Goal: Task Accomplishment & Management: Use online tool/utility

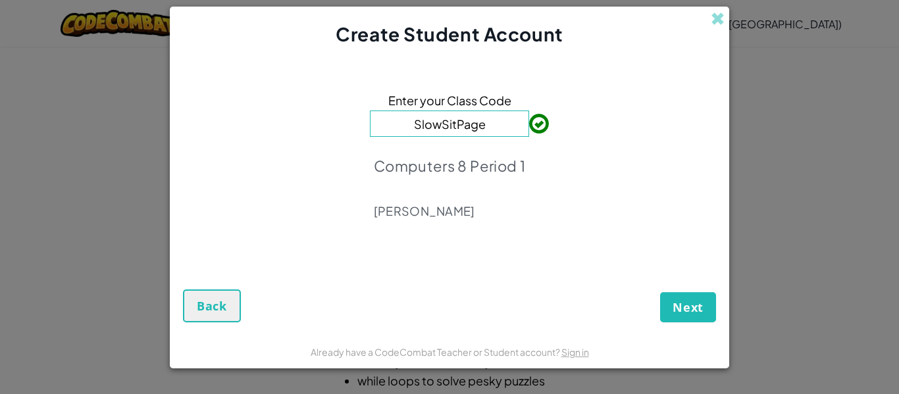
click at [514, 126] on input "SlowSitPage" at bounding box center [449, 124] width 159 height 26
type input "S"
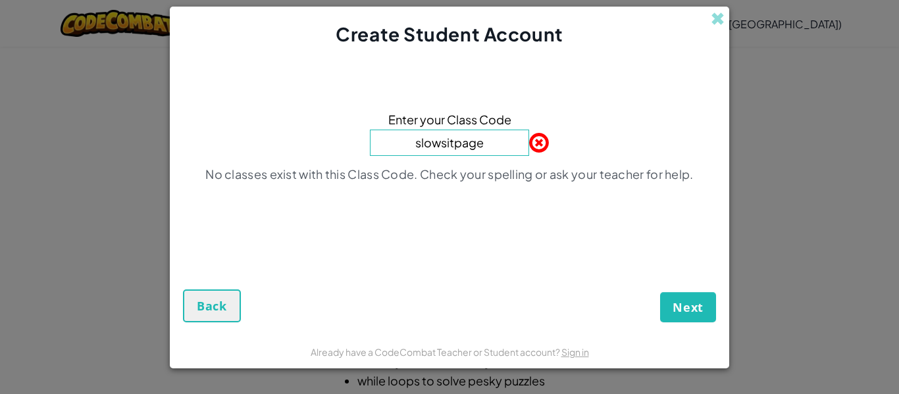
type input "slowsitpage"
click at [660, 292] on button "Next" at bounding box center [688, 307] width 56 height 30
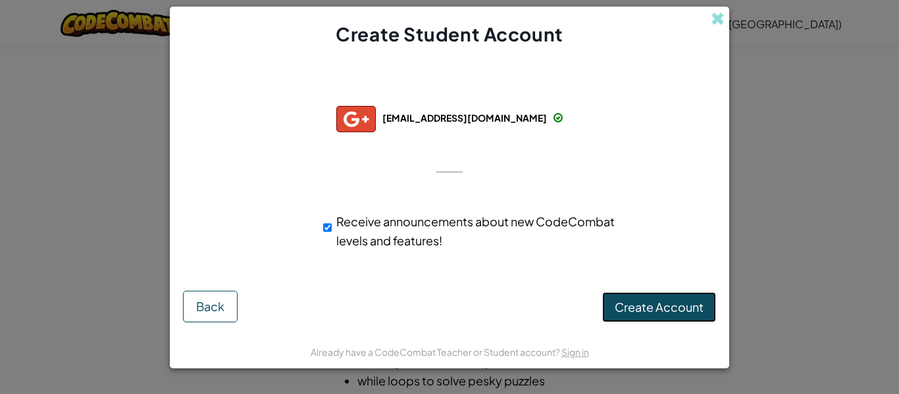
click at [682, 307] on span "Create Account" at bounding box center [658, 306] width 89 height 15
click at [666, 310] on button "Create Account" at bounding box center [659, 307] width 114 height 30
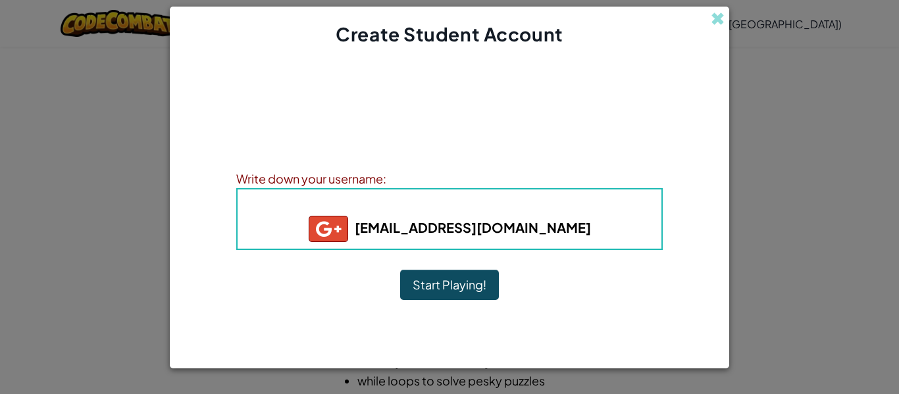
click at [428, 298] on button "Start Playing!" at bounding box center [449, 285] width 99 height 30
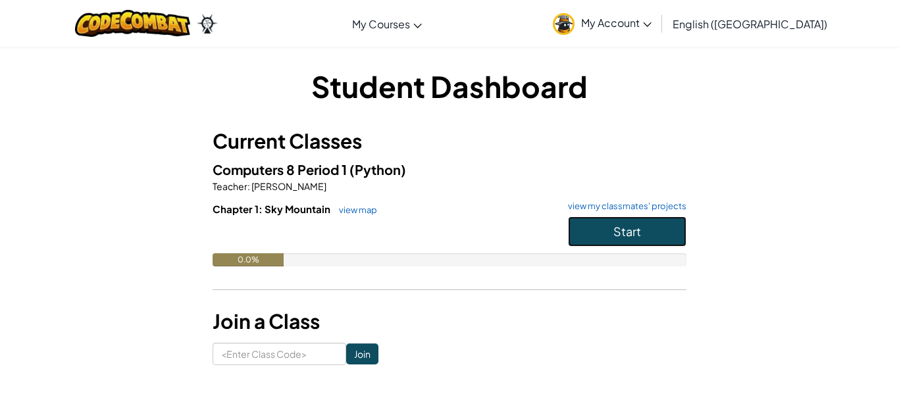
click at [668, 233] on button "Start" at bounding box center [627, 231] width 118 height 30
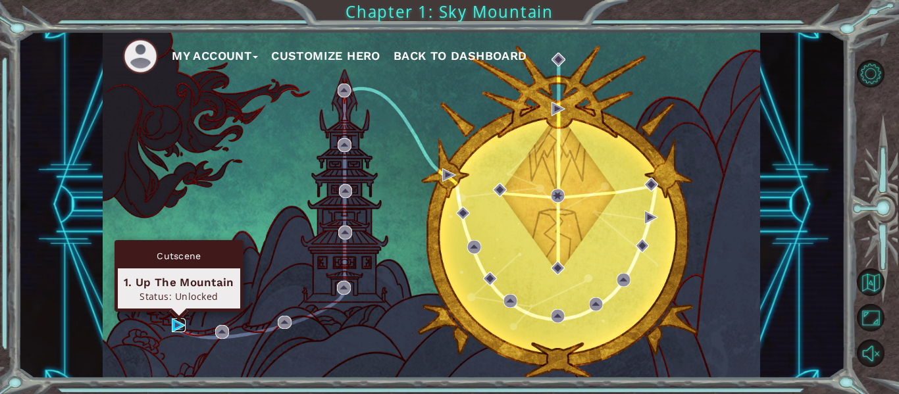
click at [172, 322] on img at bounding box center [179, 325] width 14 height 14
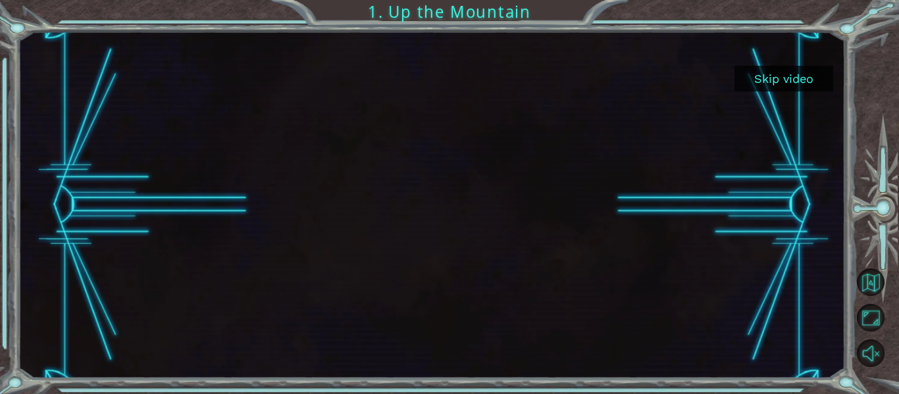
click at [834, 314] on div at bounding box center [431, 205] width 827 height 347
click at [808, 79] on button "Skip video" at bounding box center [783, 79] width 99 height 26
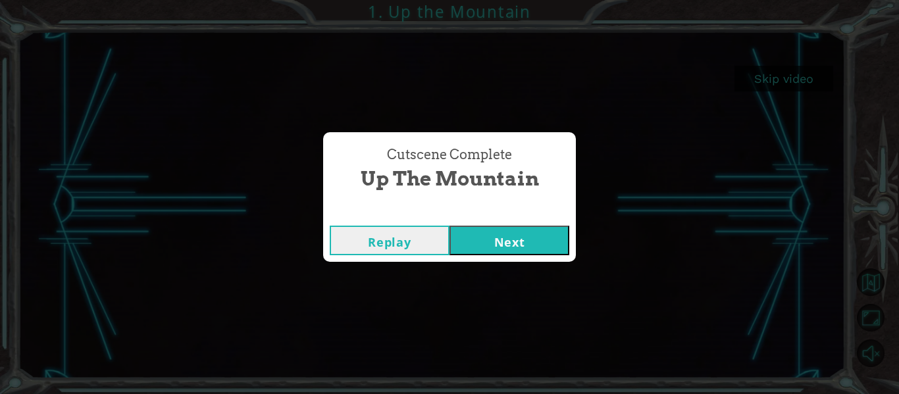
click at [26, 227] on div "Cutscene Complete Up the Mountain Replay Next" at bounding box center [449, 197] width 899 height 394
click at [401, 247] on button "Replay" at bounding box center [390, 241] width 120 height 30
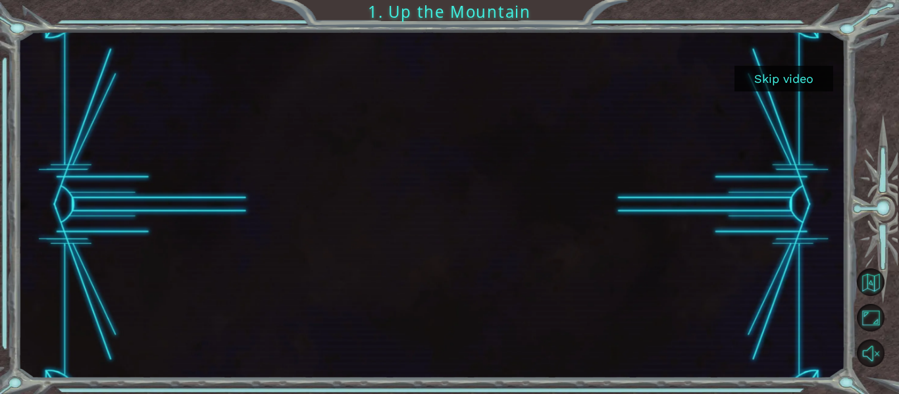
click at [462, 209] on div at bounding box center [431, 205] width 616 height 347
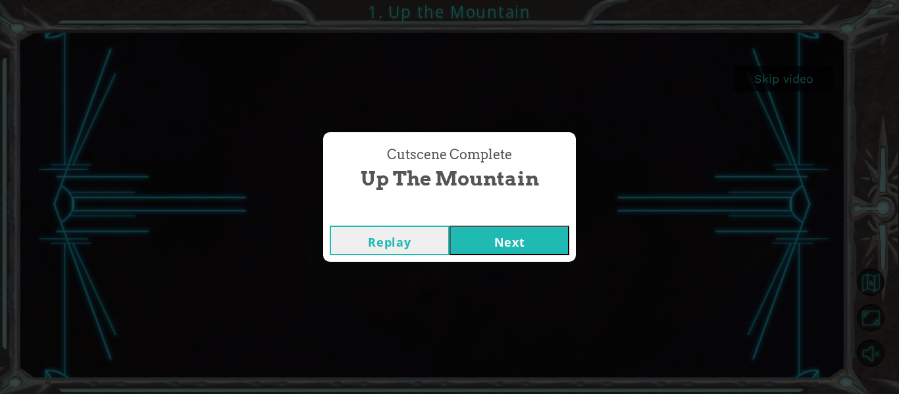
click at [480, 240] on button "Next" at bounding box center [509, 241] width 120 height 30
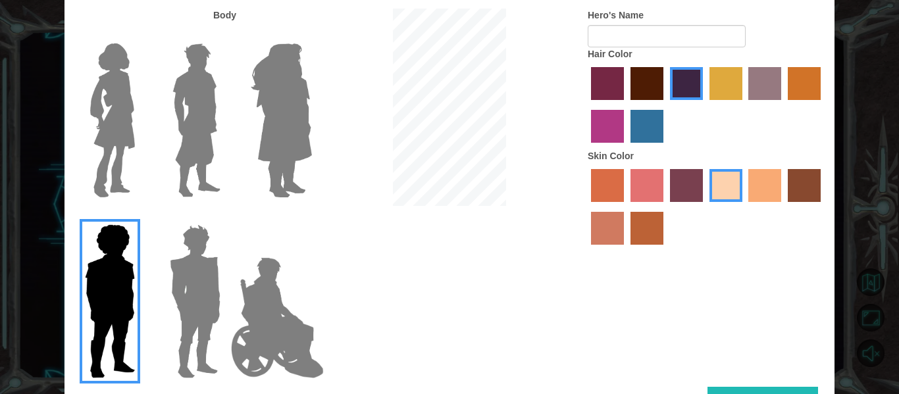
click at [276, 263] on img at bounding box center [277, 318] width 103 height 132
click at [311, 216] on input "Hero Jamie" at bounding box center [311, 216] width 0 height 0
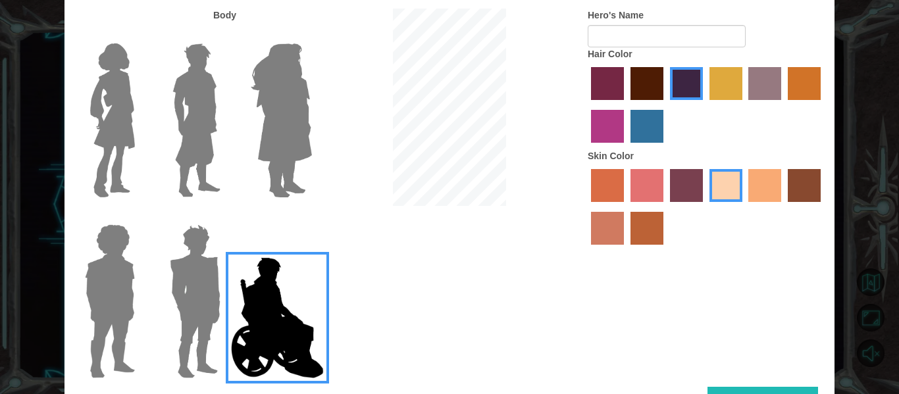
click at [186, 251] on img at bounding box center [194, 301] width 61 height 164
click at [226, 216] on input "Hero Garnet" at bounding box center [226, 216] width 0 height 0
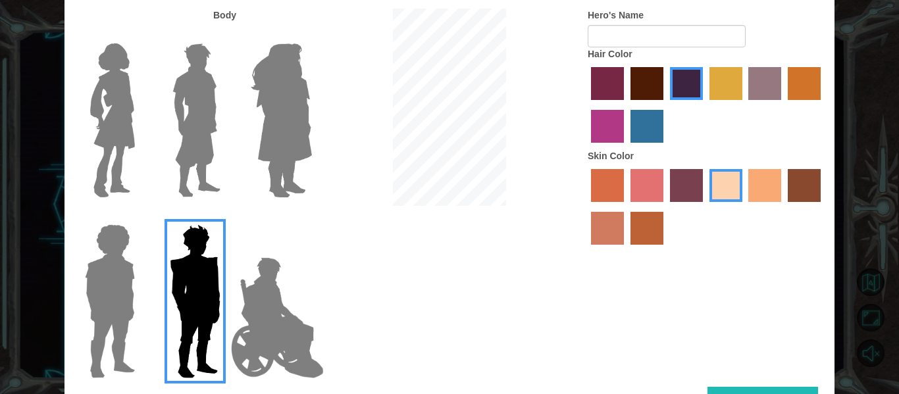
click at [268, 102] on img at bounding box center [281, 120] width 72 height 164
click at [311, 35] on input "Hero Amethyst" at bounding box center [311, 35] width 0 height 0
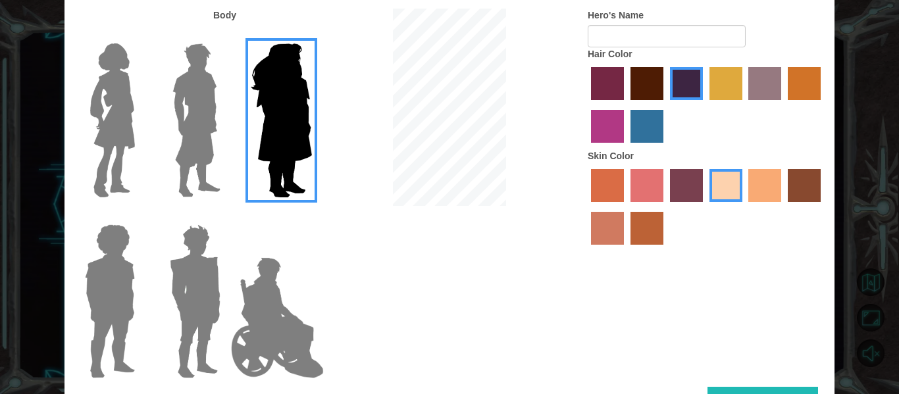
click at [224, 103] on img at bounding box center [196, 120] width 59 height 164
click at [226, 35] on input "Hero Lars" at bounding box center [226, 35] width 0 height 0
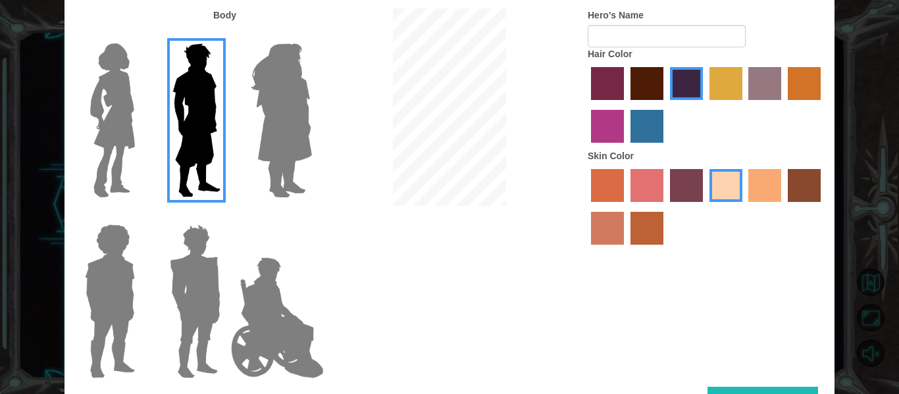
click at [132, 101] on img at bounding box center [112, 120] width 55 height 164
click at [140, 35] on input "Hero Connie" at bounding box center [140, 35] width 0 height 0
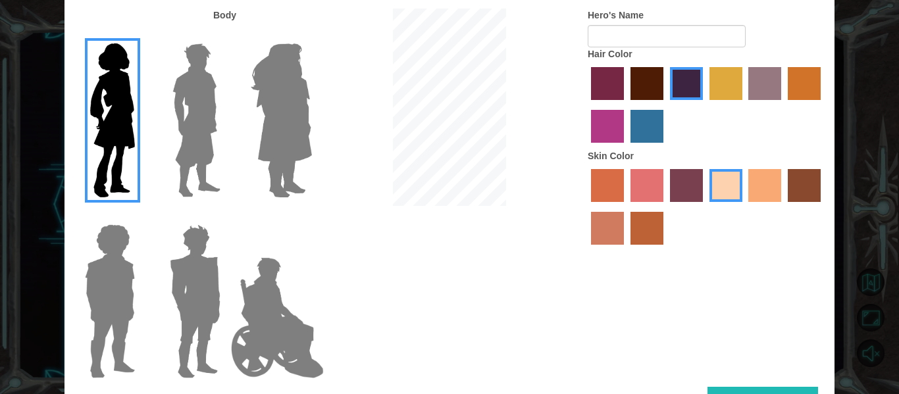
click at [76, 289] on label at bounding box center [107, 301] width 66 height 164
click at [140, 216] on input "Hero Steven" at bounding box center [140, 216] width 0 height 0
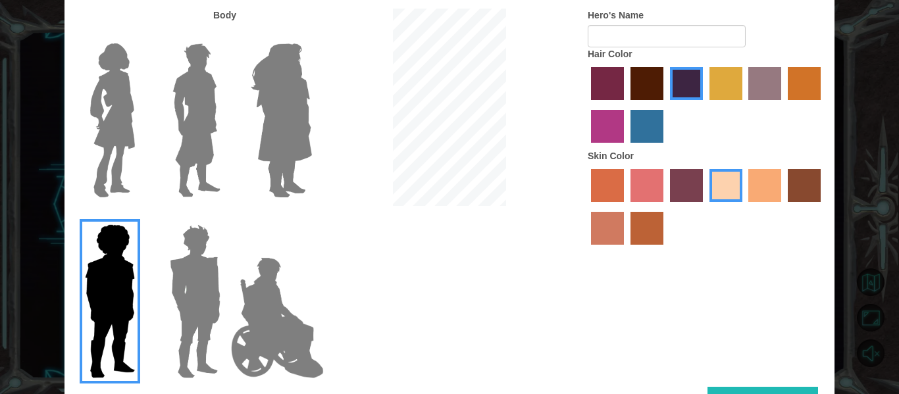
click at [195, 109] on img at bounding box center [196, 120] width 59 height 164
click at [226, 35] on input "Hero Lars" at bounding box center [226, 35] width 0 height 0
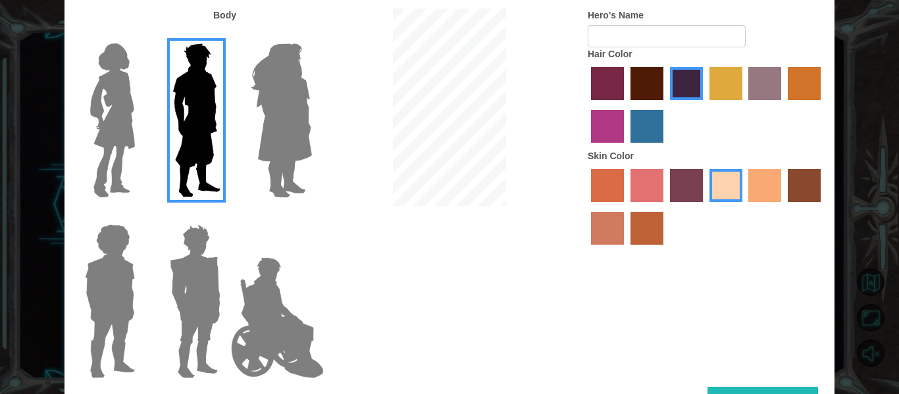
click at [195, 109] on img at bounding box center [196, 120] width 59 height 164
click at [226, 35] on input "Hero Lars" at bounding box center [226, 35] width 0 height 0
click at [600, 71] on label "paprika hair color" at bounding box center [607, 83] width 33 height 33
click at [586, 105] on input "paprika hair color" at bounding box center [586, 105] width 0 height 0
click at [650, 129] on label "lachmara hair color" at bounding box center [646, 126] width 33 height 33
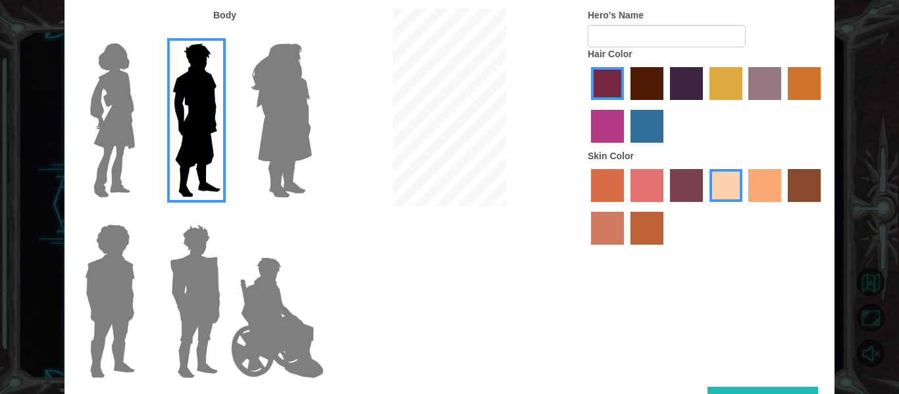
click at [626, 147] on input "lachmara hair color" at bounding box center [626, 147] width 0 height 0
click at [606, 128] on label "medium red violet hair color" at bounding box center [607, 126] width 33 height 33
click at [822, 105] on input "medium red violet hair color" at bounding box center [822, 105] width 0 height 0
click at [703, 78] on div at bounding box center [705, 107] width 237 height 86
click at [722, 78] on label "tulip tree hair color" at bounding box center [725, 83] width 33 height 33
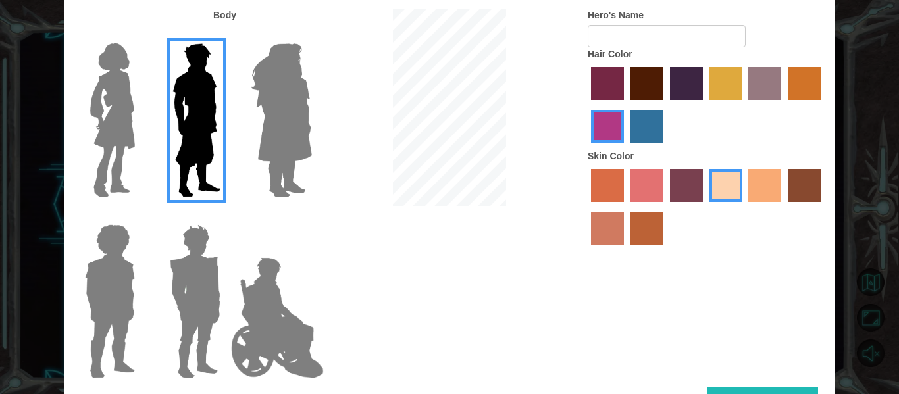
click at [704, 105] on input "tulip tree hair color" at bounding box center [704, 105] width 0 height 0
click at [687, 86] on label "hot purple hair color" at bounding box center [686, 83] width 33 height 33
click at [665, 105] on input "hot purple hair color" at bounding box center [665, 105] width 0 height 0
click at [601, 200] on label "sorbus skin color" at bounding box center [607, 185] width 33 height 33
click at [586, 207] on input "sorbus skin color" at bounding box center [586, 207] width 0 height 0
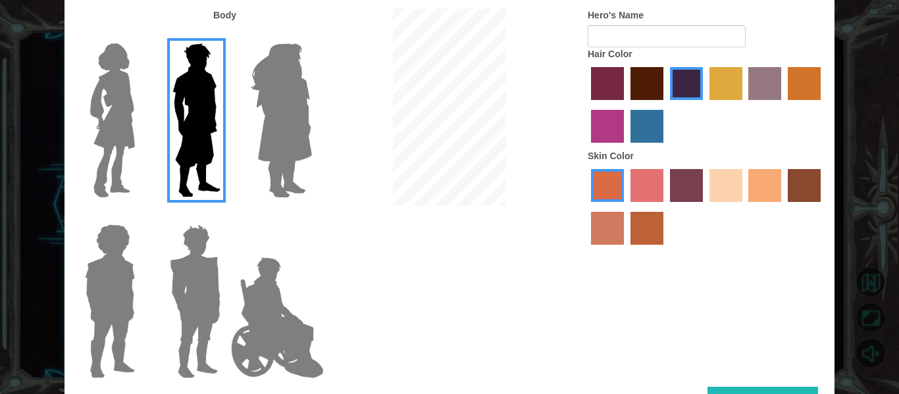
click at [643, 185] on label "froly skin color" at bounding box center [646, 185] width 33 height 33
click at [626, 207] on input "froly skin color" at bounding box center [626, 207] width 0 height 0
click at [749, 170] on label "tacao skin color" at bounding box center [764, 185] width 33 height 33
click at [744, 207] on input "tacao skin color" at bounding box center [744, 207] width 0 height 0
click at [761, 172] on label "tacao skin color" at bounding box center [764, 185] width 33 height 33
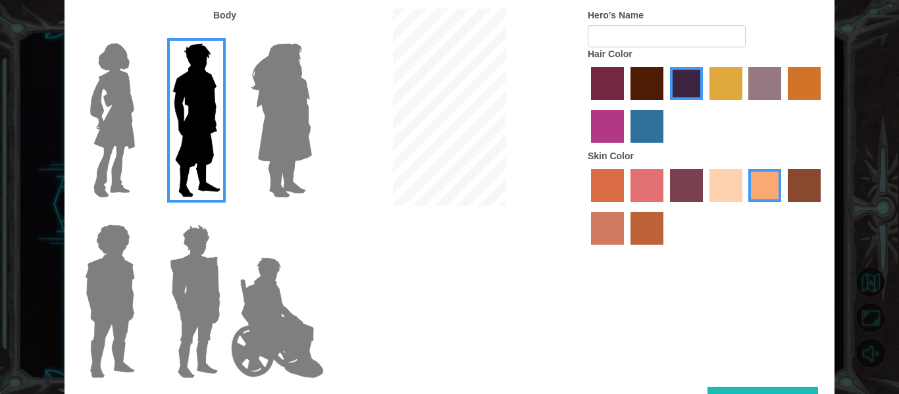
click at [744, 207] on input "tacao skin color" at bounding box center [744, 207] width 0 height 0
click at [637, 240] on label "smoke tree skin color" at bounding box center [646, 228] width 33 height 33
click at [626, 249] on input "smoke tree skin color" at bounding box center [626, 249] width 0 height 0
click at [732, 188] on label "sandy beach skin color" at bounding box center [725, 185] width 33 height 33
click at [704, 207] on input "sandy beach skin color" at bounding box center [704, 207] width 0 height 0
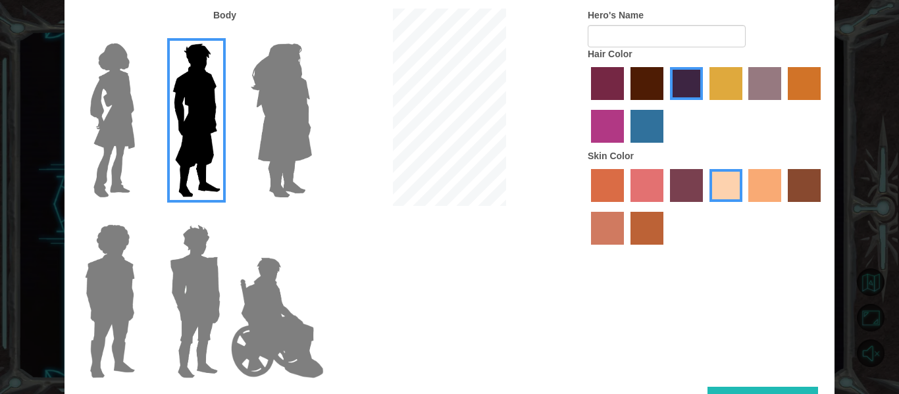
click at [787, 178] on div at bounding box center [705, 209] width 237 height 86
click at [791, 176] on label "karma skin color" at bounding box center [803, 185] width 33 height 33
click at [783, 207] on input "karma skin color" at bounding box center [783, 207] width 0 height 0
click at [597, 221] on label "burning sand skin color" at bounding box center [607, 228] width 33 height 33
click at [822, 207] on input "burning sand skin color" at bounding box center [822, 207] width 0 height 0
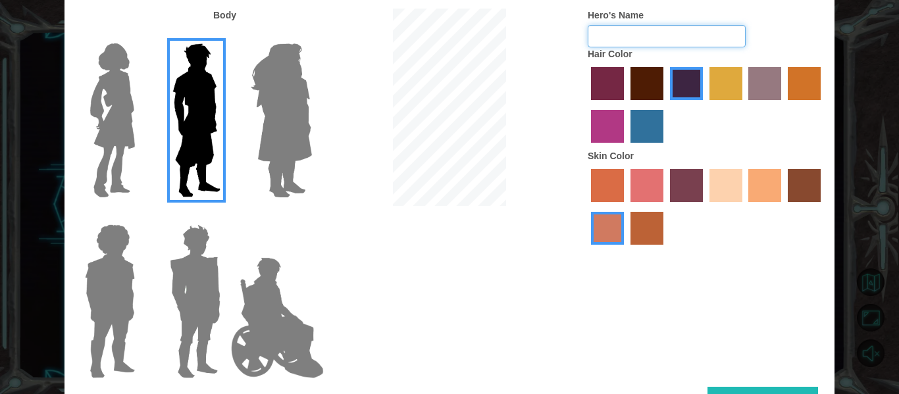
click at [629, 29] on input "Hero's Name" at bounding box center [666, 36] width 158 height 22
type input "[PERSON_NAME]"
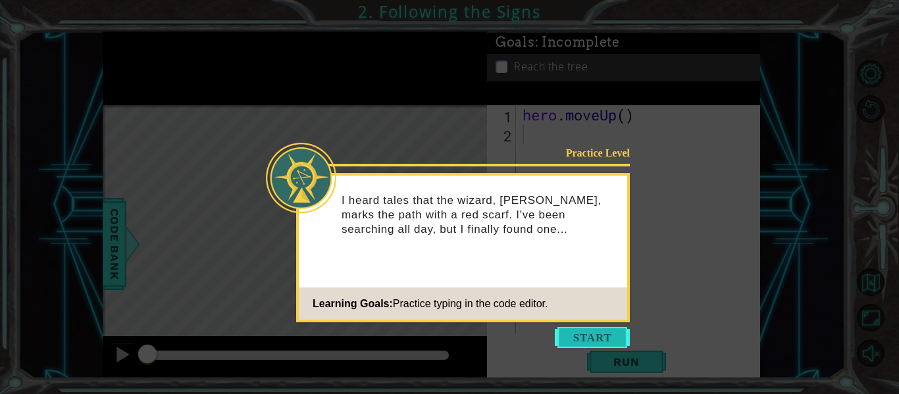
click at [564, 333] on button "Start" at bounding box center [591, 337] width 75 height 21
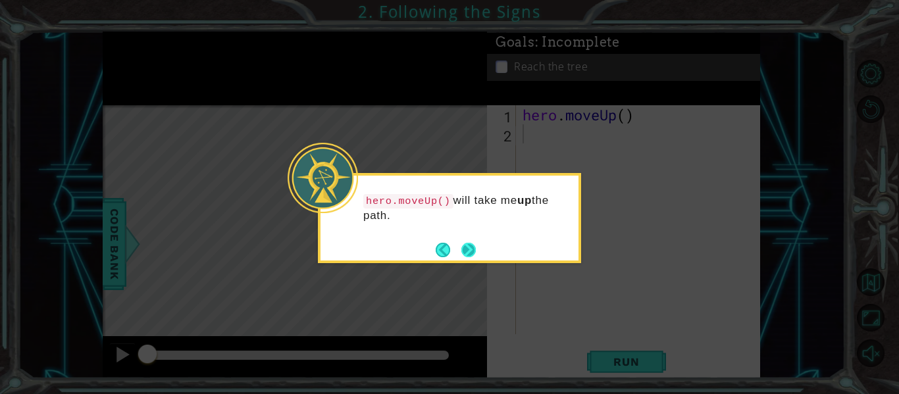
click at [471, 251] on button "Next" at bounding box center [468, 250] width 20 height 20
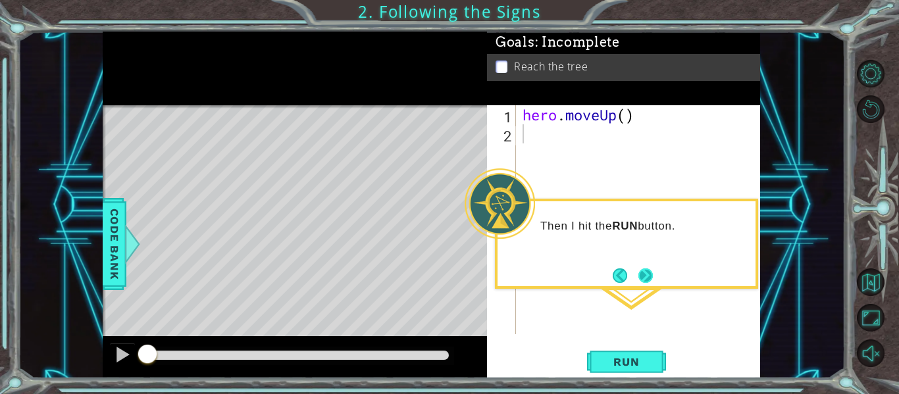
click at [641, 271] on button "Next" at bounding box center [645, 275] width 18 height 18
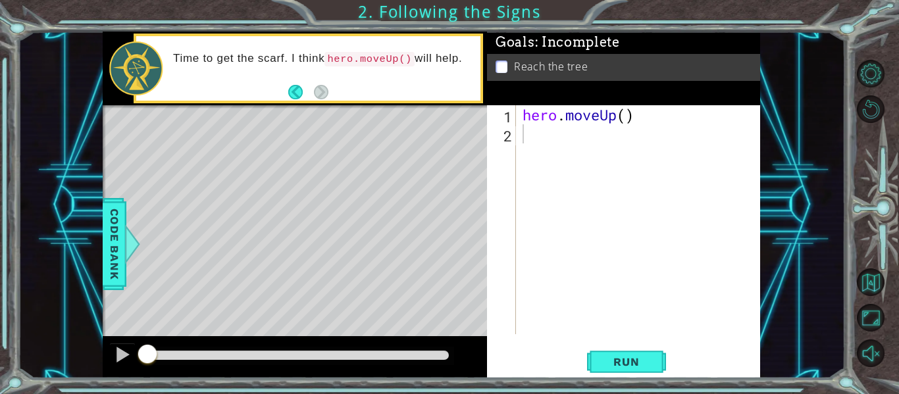
click at [443, 134] on div "Level Map" at bounding box center [407, 298] width 608 height 387
click at [616, 351] on button "Run" at bounding box center [626, 362] width 79 height 27
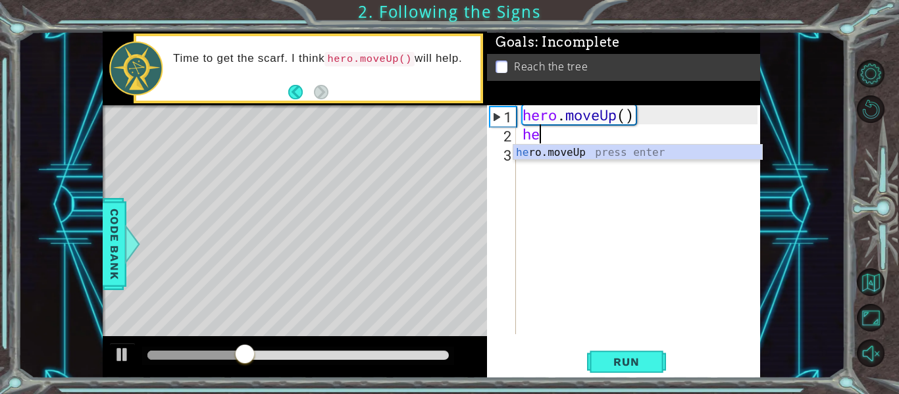
type textarea "her"
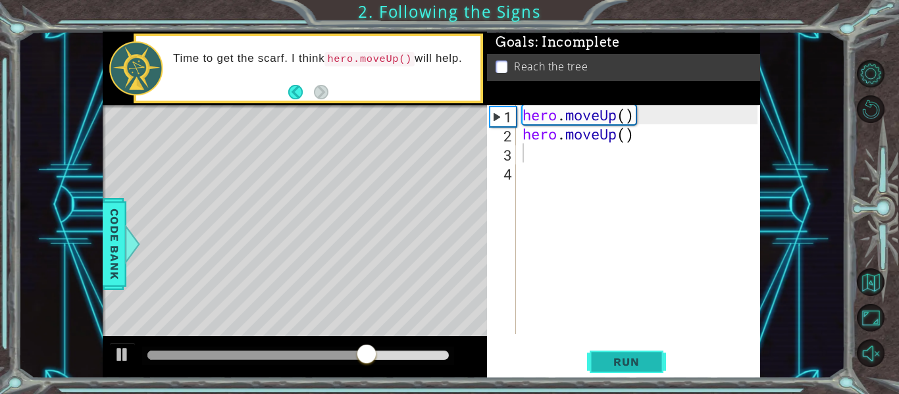
click at [597, 365] on button "Run" at bounding box center [626, 362] width 79 height 27
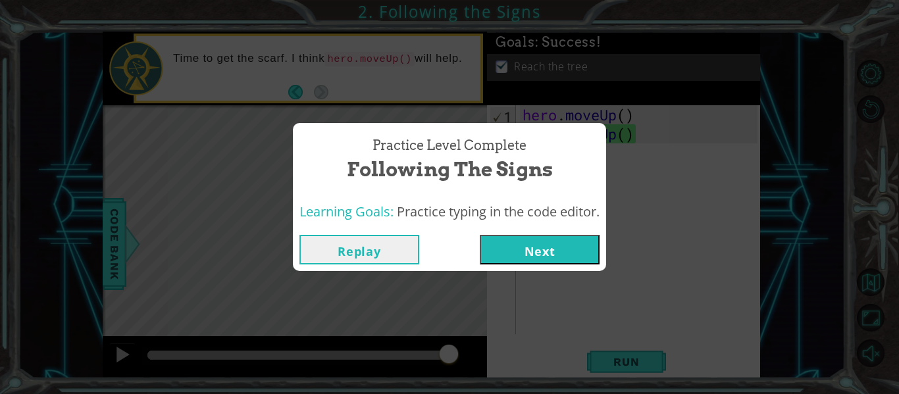
click at [493, 238] on button "Next" at bounding box center [540, 250] width 120 height 30
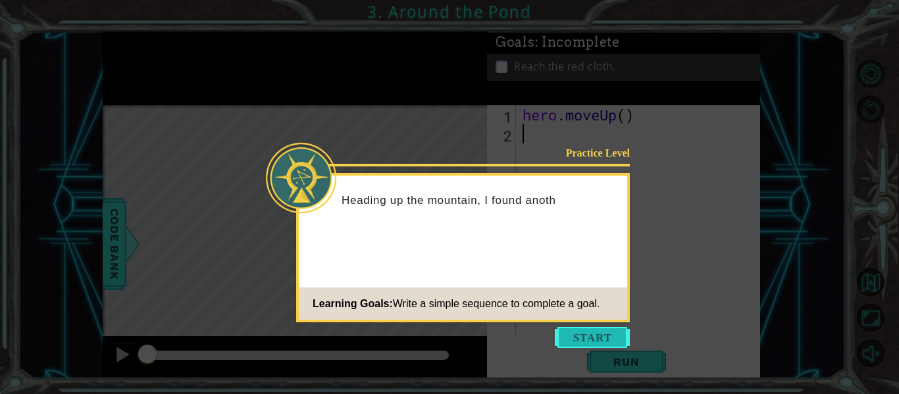
click at [585, 342] on button "Start" at bounding box center [591, 337] width 75 height 21
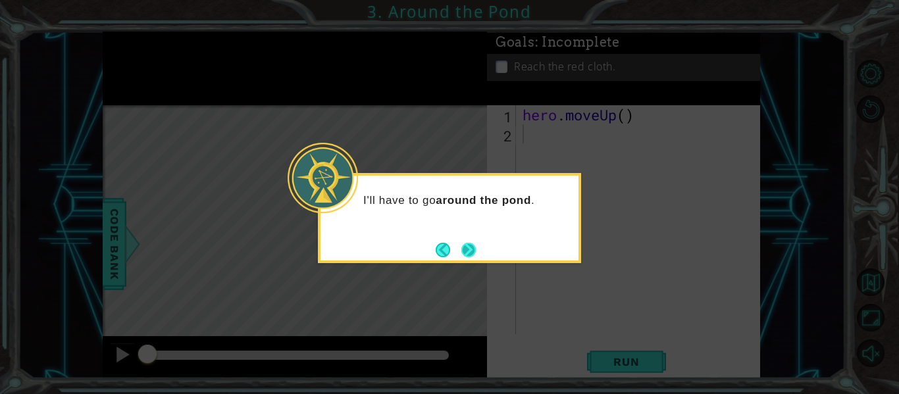
click at [467, 253] on button "Next" at bounding box center [468, 249] width 18 height 18
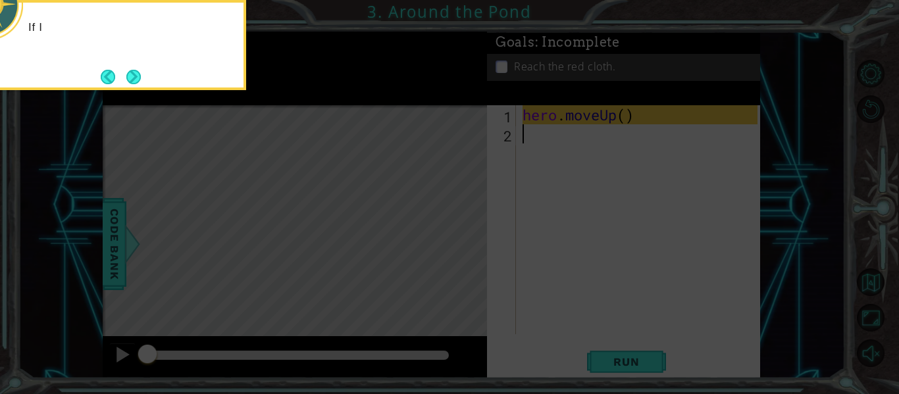
click at [466, 255] on icon at bounding box center [449, 59] width 899 height 670
click at [136, 73] on button "Next" at bounding box center [133, 76] width 21 height 21
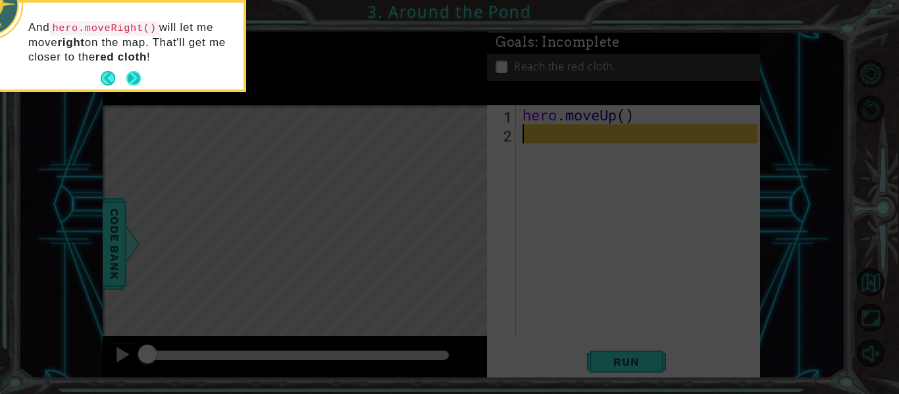
click at [137, 71] on button "Next" at bounding box center [133, 78] width 15 height 15
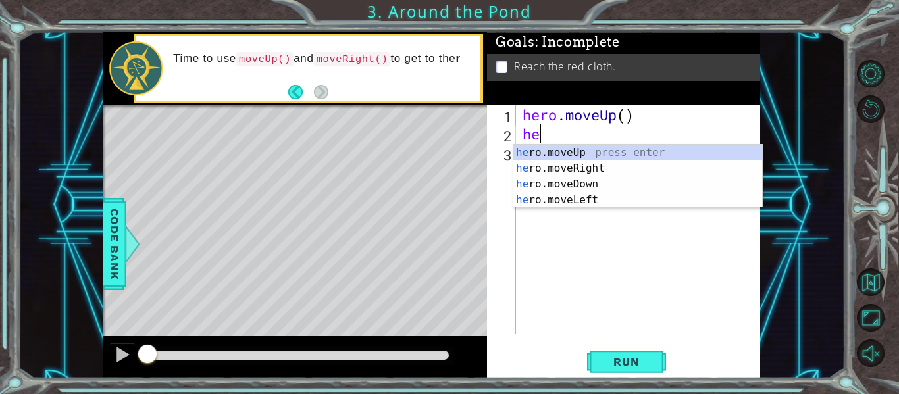
type textarea "her"
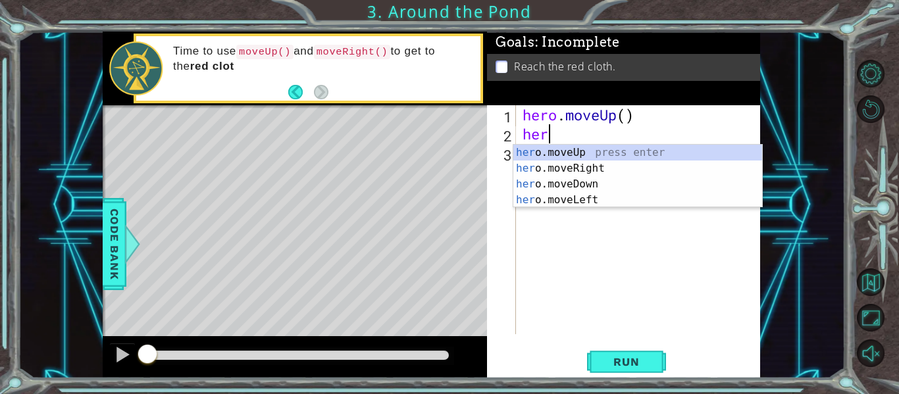
scroll to position [0, 1]
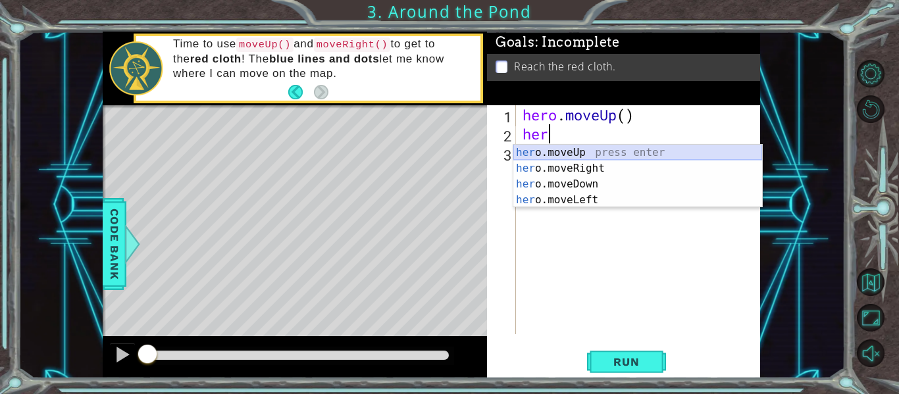
click at [593, 154] on div "her o.moveUp press enter her o.moveRight press enter her o.moveDown press enter…" at bounding box center [637, 192] width 249 height 95
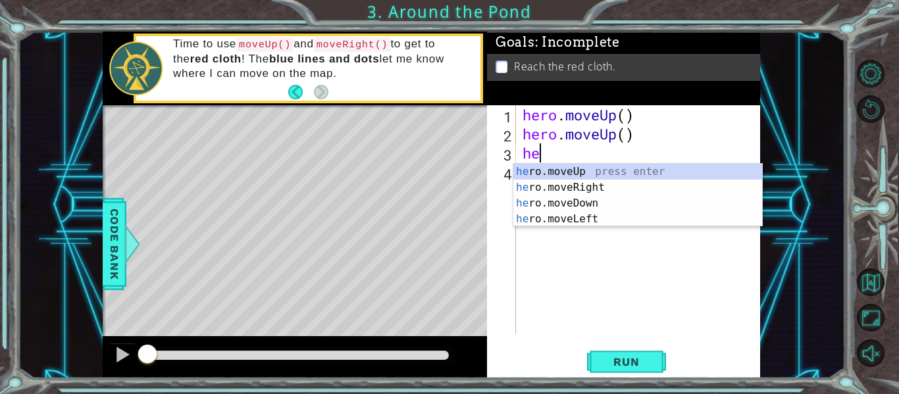
type textarea "hero"
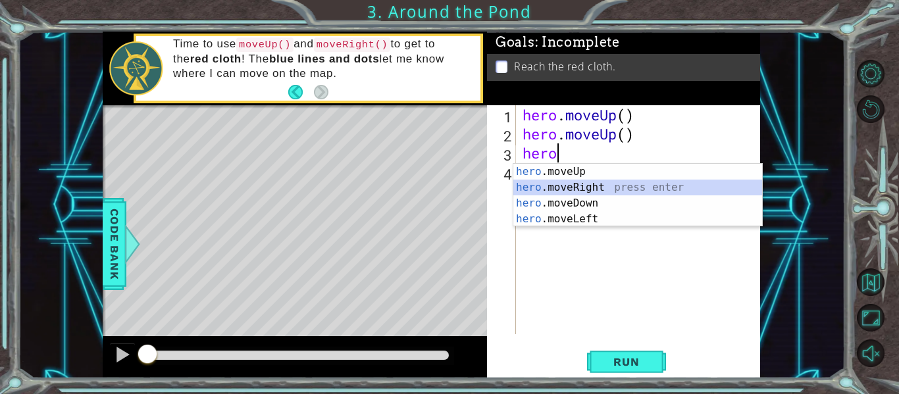
click at [554, 188] on div "hero .moveUp press enter hero .moveRight press enter hero .moveDown press enter…" at bounding box center [637, 211] width 249 height 95
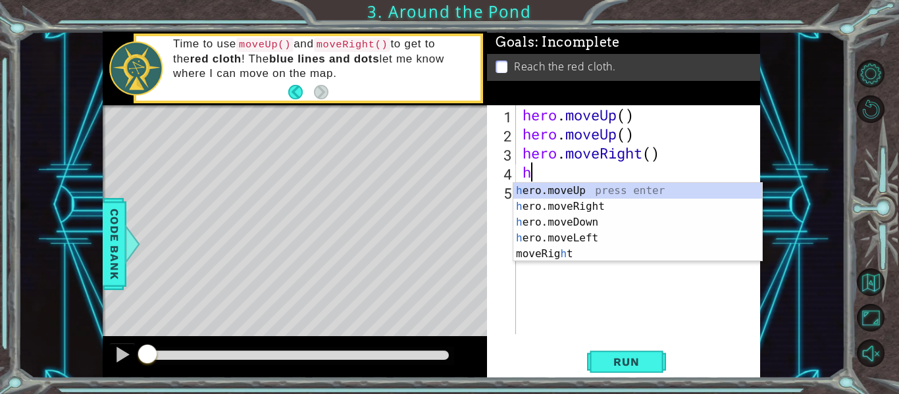
type textarea "her"
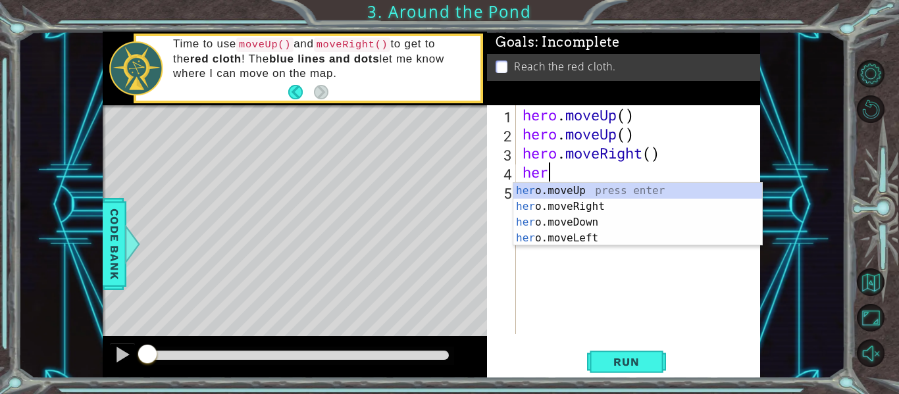
scroll to position [0, 1]
click at [564, 186] on div "her o.moveUp press enter her o.moveRight press enter her o.moveDown press enter…" at bounding box center [637, 230] width 249 height 95
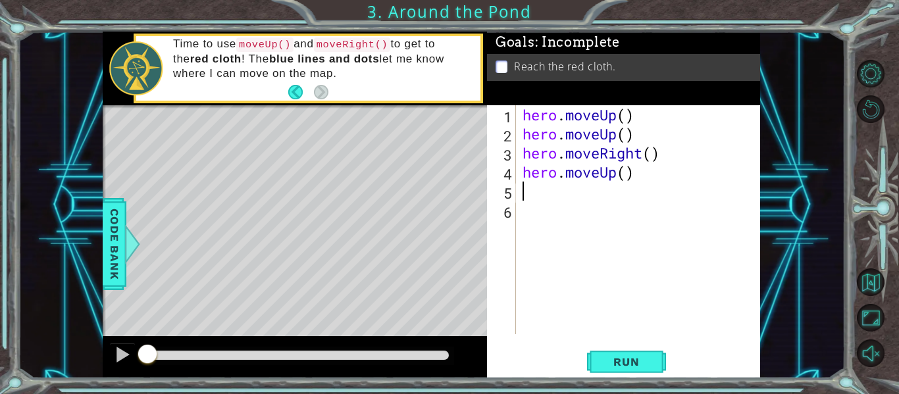
scroll to position [0, 0]
click at [639, 360] on span "Run" at bounding box center [626, 361] width 52 height 13
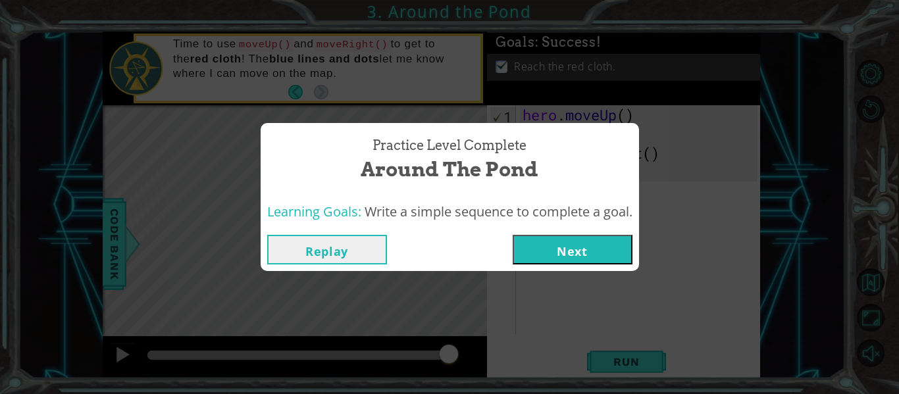
click at [637, 379] on div "Practice Level Complete Around the Pond Learning Goals: Write a simple sequence…" at bounding box center [449, 197] width 899 height 394
click at [564, 269] on div "Replay Next" at bounding box center [449, 249] width 378 height 43
click at [576, 255] on button "Next" at bounding box center [572, 250] width 120 height 30
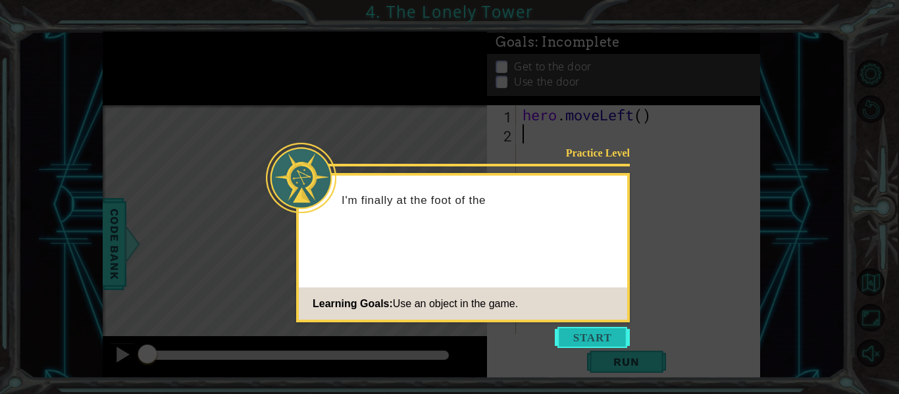
click at [576, 335] on button "Start" at bounding box center [591, 337] width 75 height 21
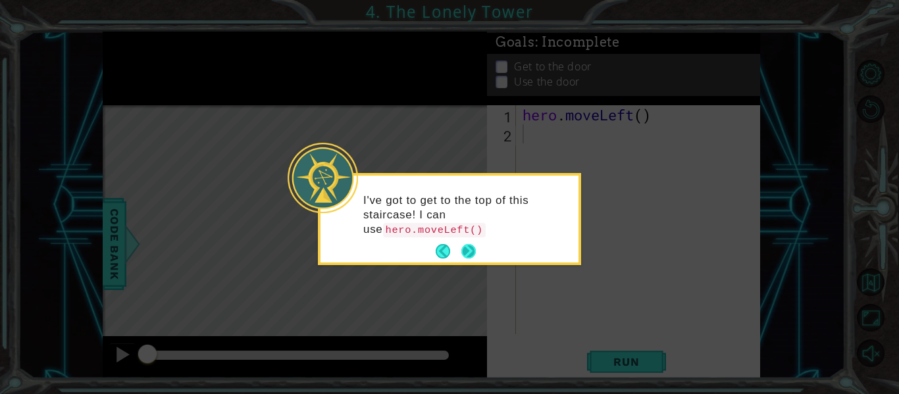
click at [470, 253] on button "Next" at bounding box center [469, 252] width 18 height 18
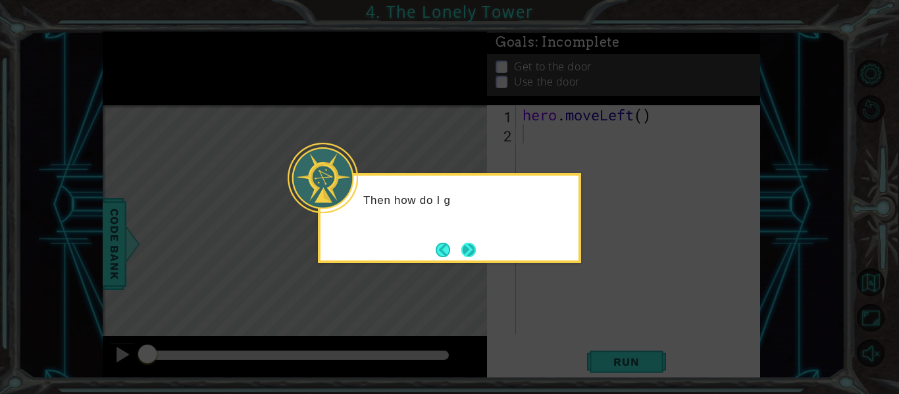
click at [467, 251] on button "Next" at bounding box center [468, 250] width 16 height 16
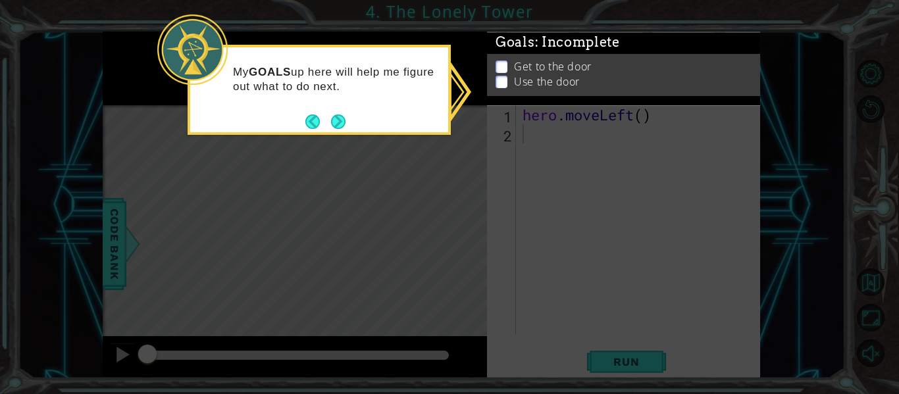
click at [455, 140] on icon at bounding box center [449, 197] width 899 height 394
click at [316, 124] on button "Back" at bounding box center [318, 121] width 26 height 14
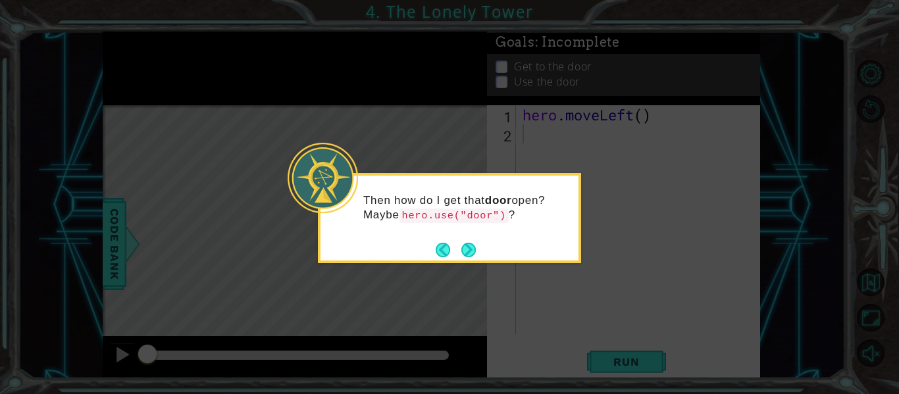
click at [462, 265] on icon at bounding box center [449, 197] width 899 height 394
click at [464, 261] on div "Then how do I get that door open? Maybe hero.use("door") ?" at bounding box center [449, 218] width 263 height 90
click at [474, 253] on button "Next" at bounding box center [468, 249] width 16 height 16
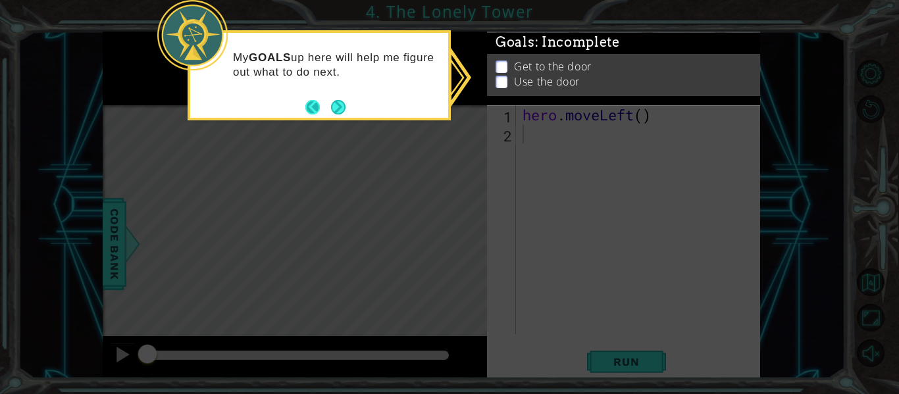
click at [324, 102] on button "Back" at bounding box center [318, 107] width 26 height 14
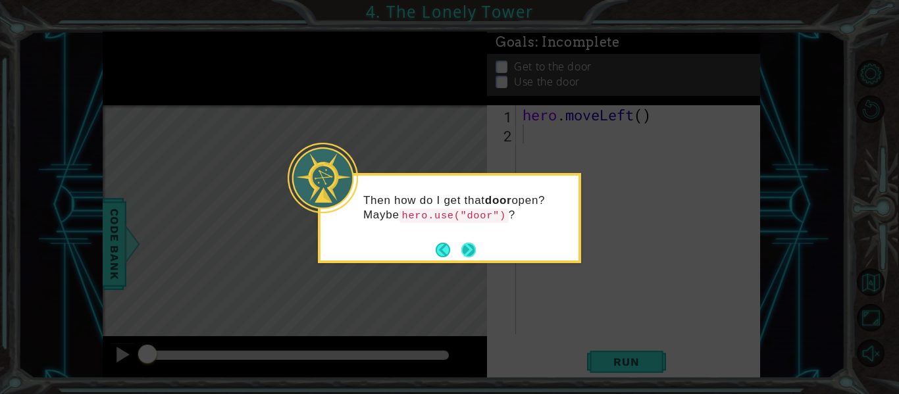
click at [460, 243] on button "Next" at bounding box center [467, 249] width 23 height 23
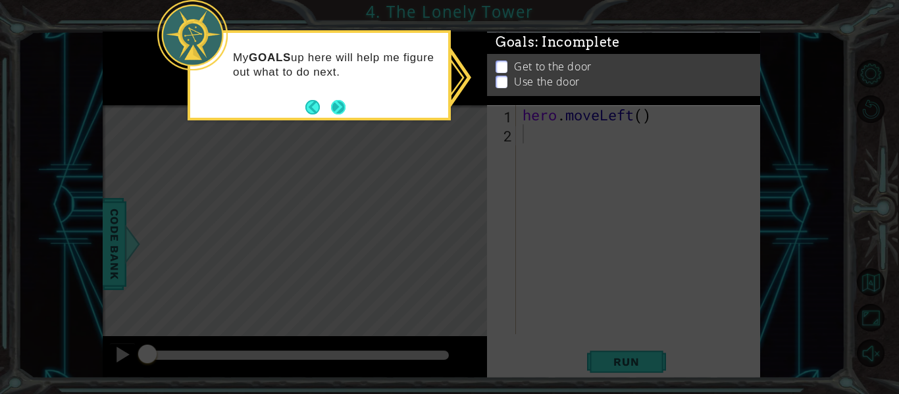
click at [341, 109] on button "Next" at bounding box center [338, 107] width 22 height 22
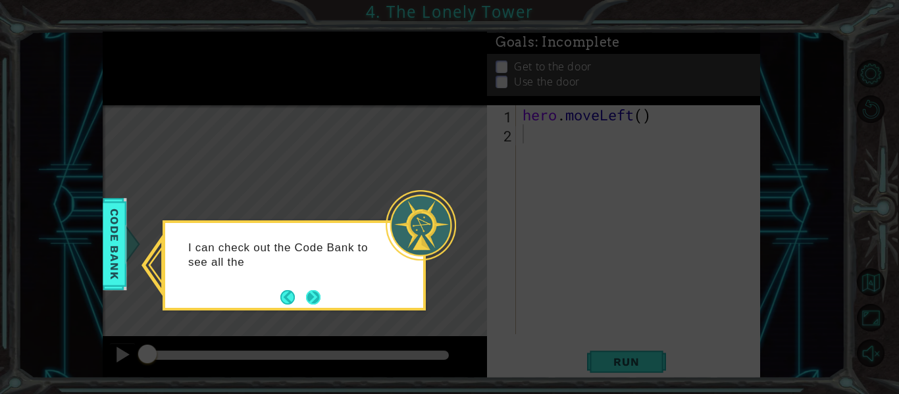
click at [310, 301] on button "Next" at bounding box center [313, 297] width 24 height 24
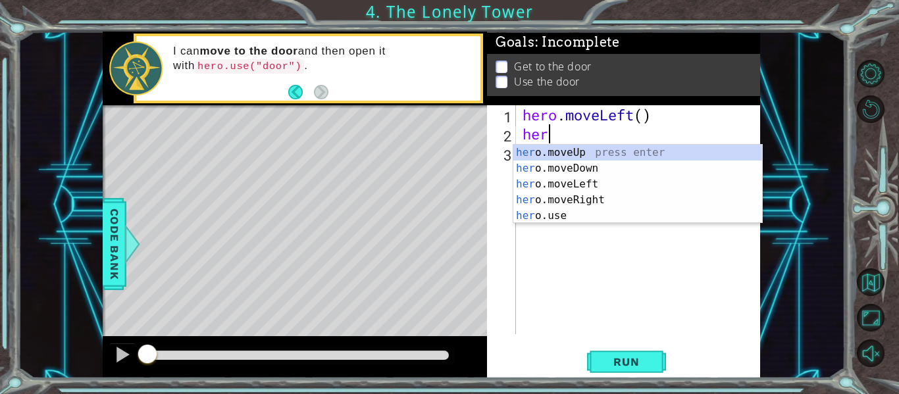
scroll to position [0, 1]
type textarea "here"
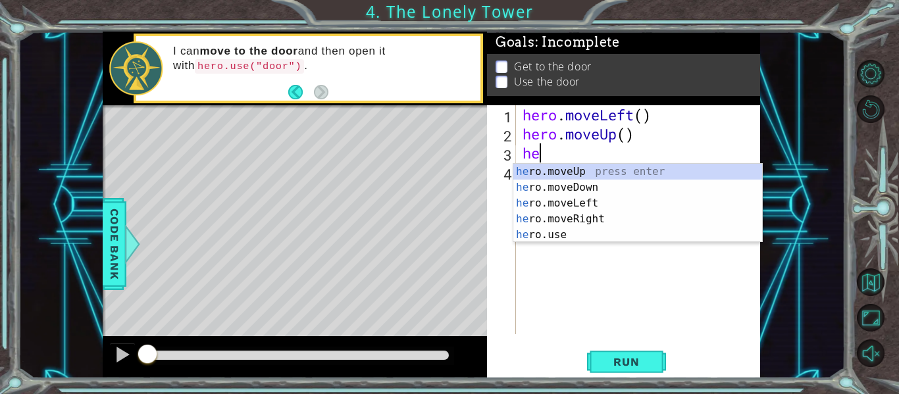
type textarea "here"
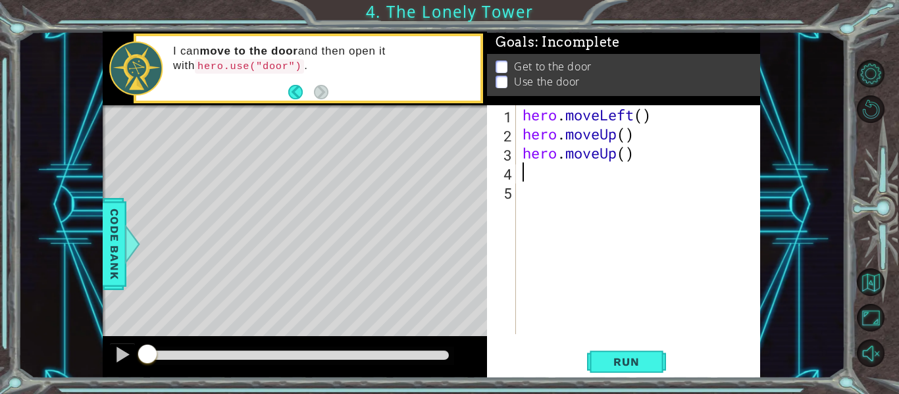
scroll to position [0, 0]
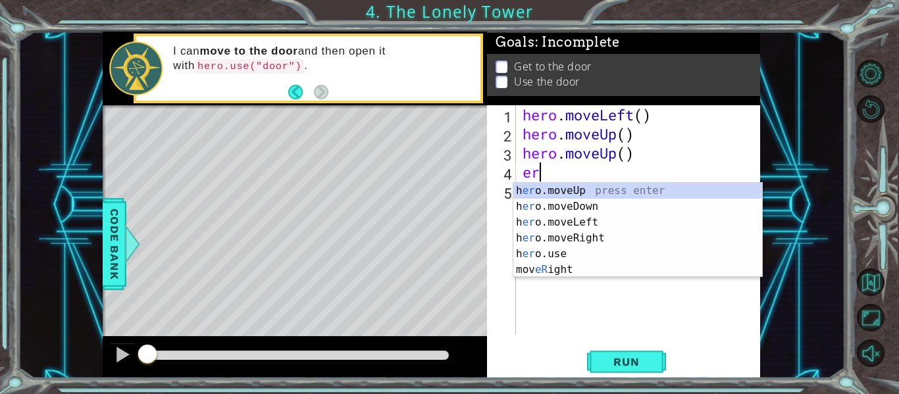
type textarea "ero"
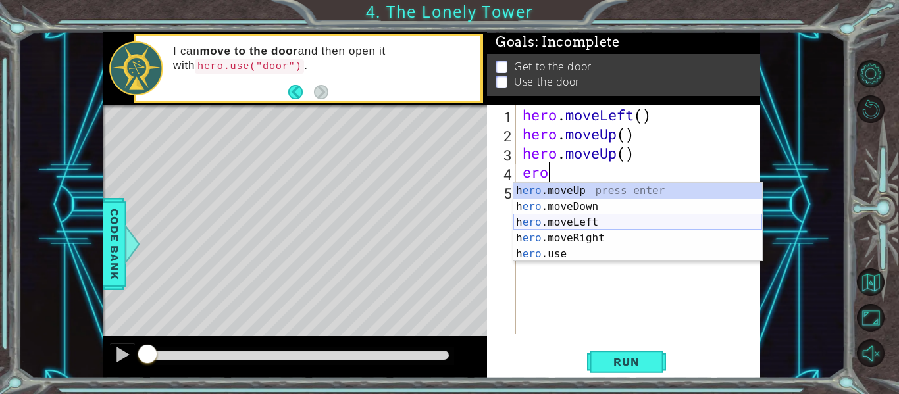
click at [615, 226] on div "h ero .moveUp press enter h ero .moveDown press enter h ero .moveLeft press ent…" at bounding box center [637, 238] width 249 height 111
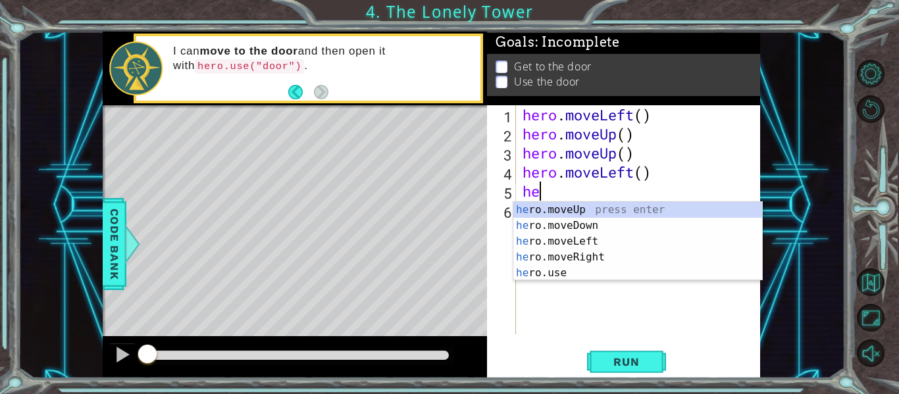
type textarea "hero"
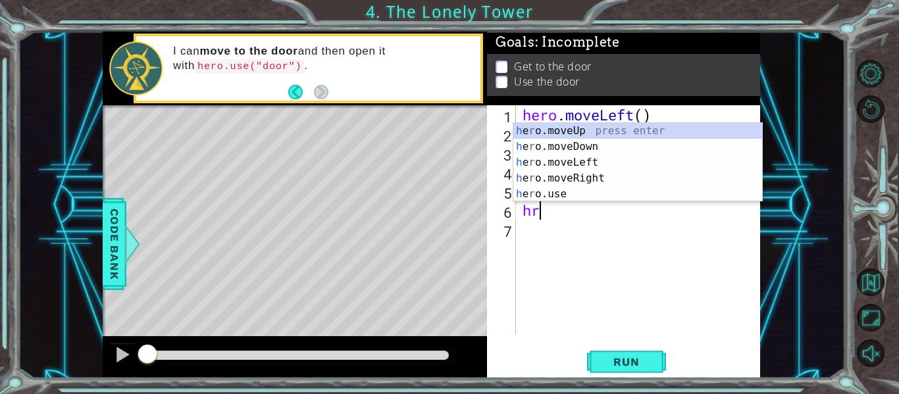
type textarea "h"
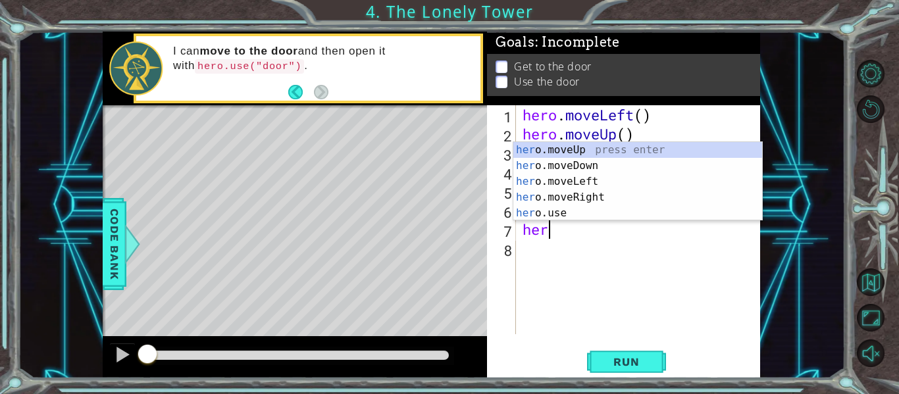
scroll to position [0, 1]
type textarea "hero"
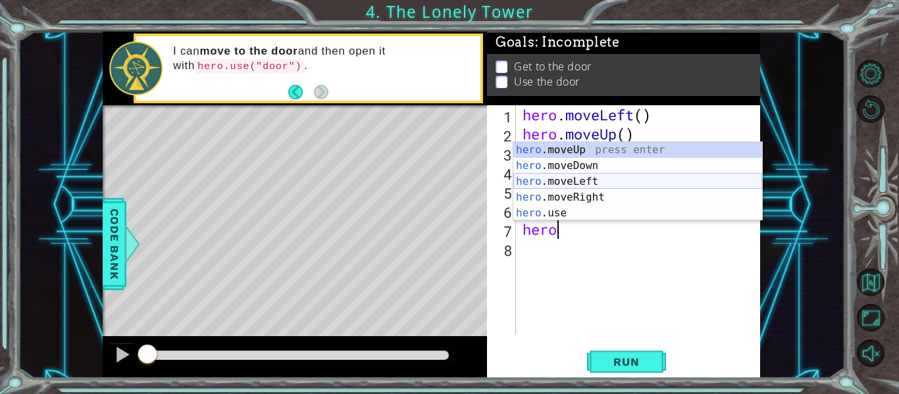
click at [583, 182] on div "hero .moveUp press enter hero .moveDown press enter hero .moveLeft press enter …" at bounding box center [637, 197] width 249 height 111
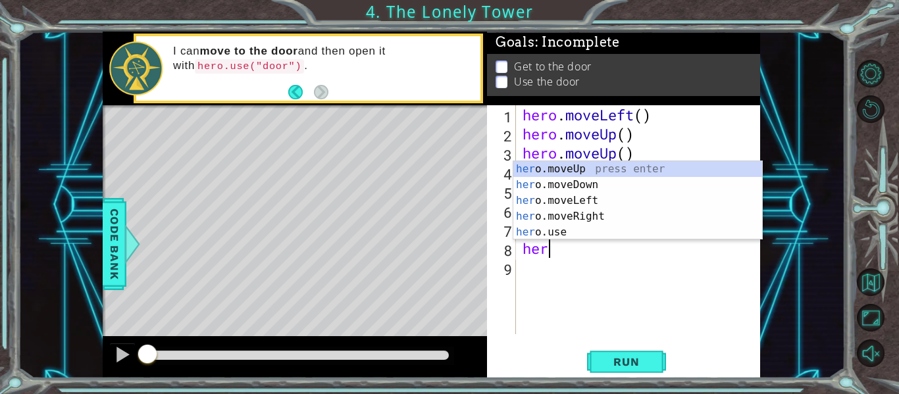
type textarea "hero"
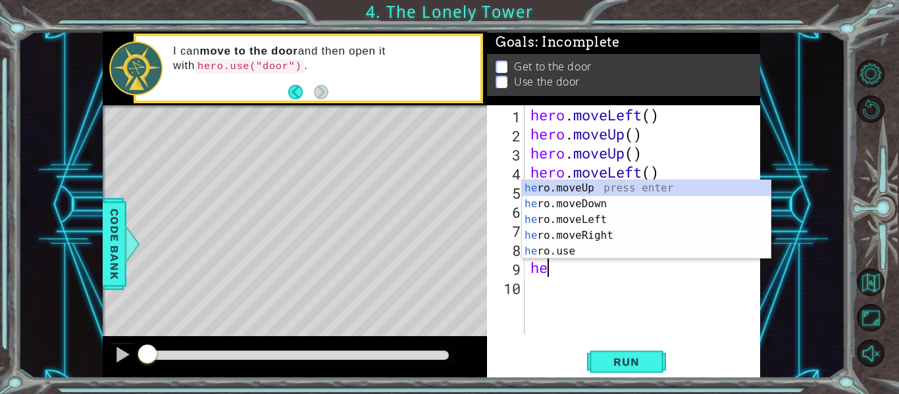
type textarea "hero"
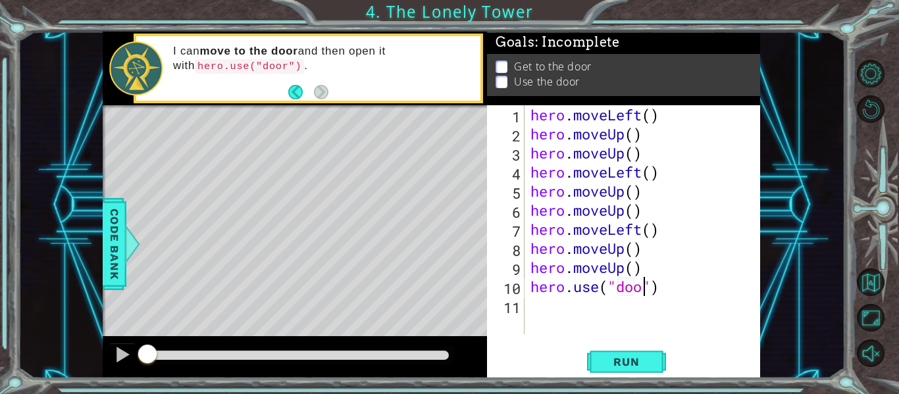
scroll to position [0, 6]
click at [615, 370] on button "Run" at bounding box center [626, 362] width 79 height 27
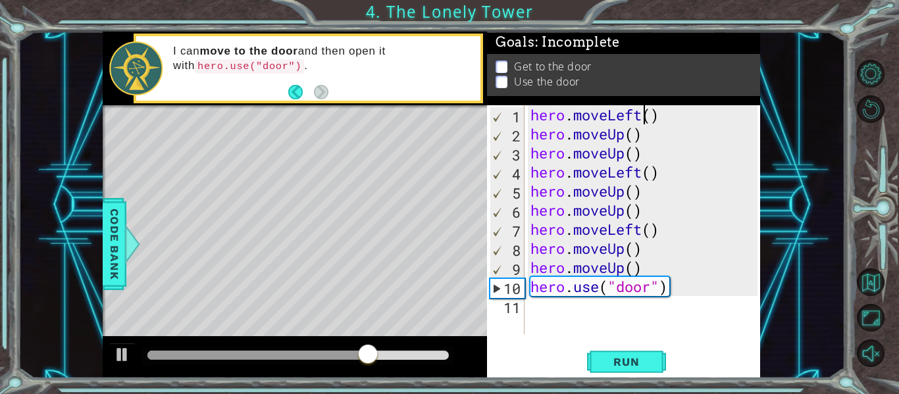
click at [639, 113] on div "hero . moveLeft ( ) hero . moveUp ( ) hero . moveUp ( ) hero . moveLeft ( ) her…" at bounding box center [646, 238] width 236 height 267
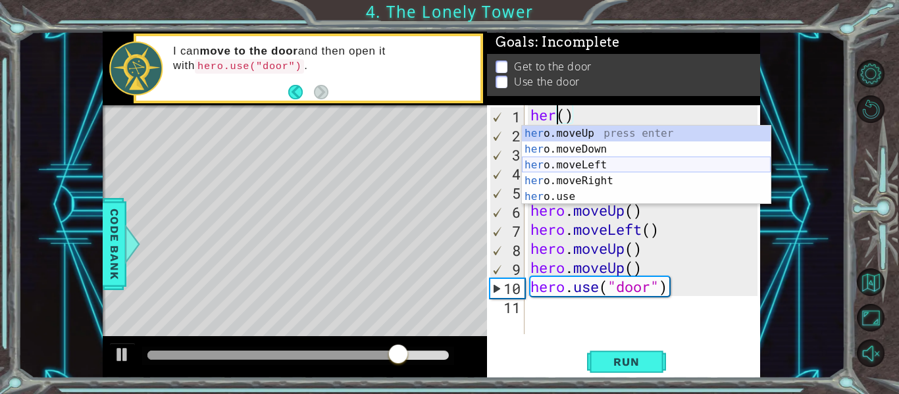
scroll to position [0, 0]
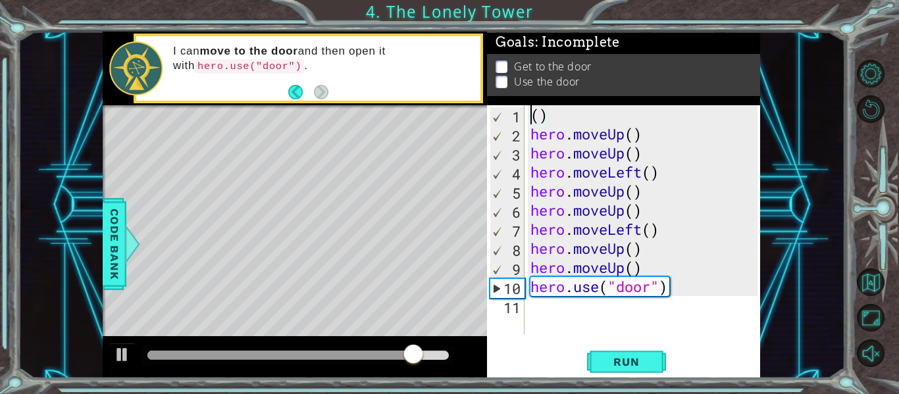
click at [576, 126] on div "( ) hero . moveUp ( ) hero . moveUp ( ) hero . moveLeft ( ) hero . moveUp ( ) h…" at bounding box center [646, 238] width 236 height 267
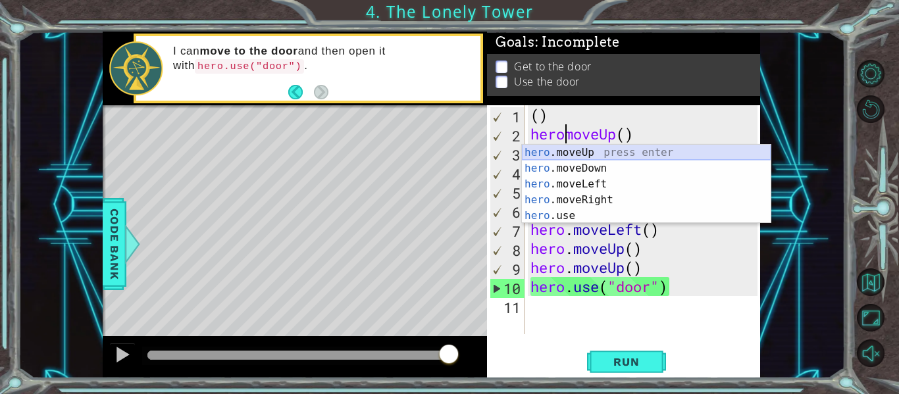
click at [562, 155] on div "hero .moveUp press enter hero .moveDown press enter hero .moveLeft press enter …" at bounding box center [646, 200] width 249 height 111
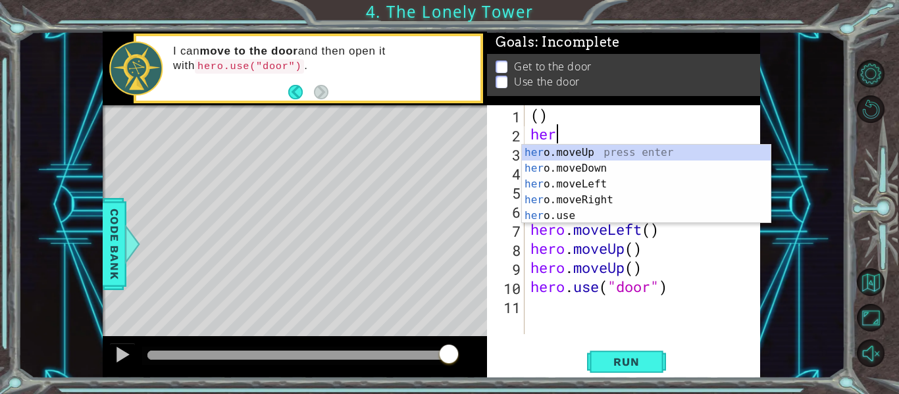
type textarea "h"
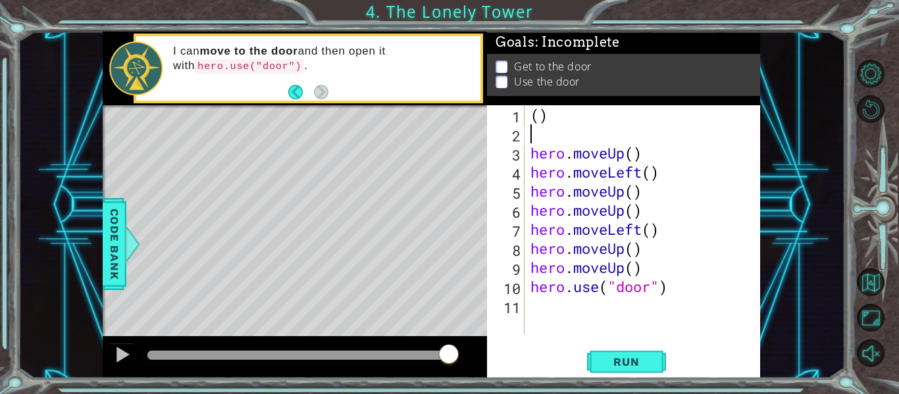
type textarea "("
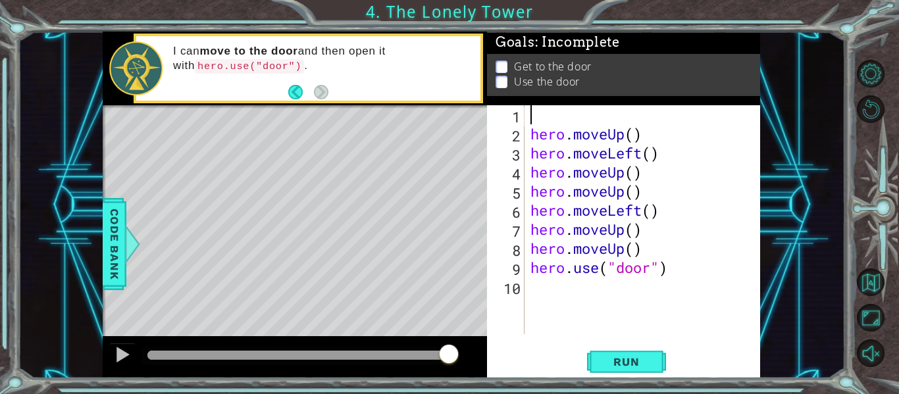
click at [687, 262] on div "hero . moveUp ( ) hero . moveLeft ( ) hero . moveUp ( ) hero . moveUp ( ) hero …" at bounding box center [646, 238] width 236 height 267
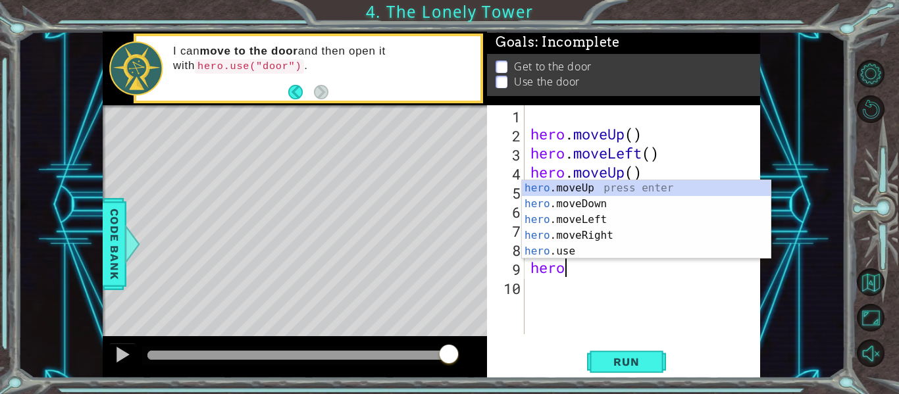
type textarea "h"
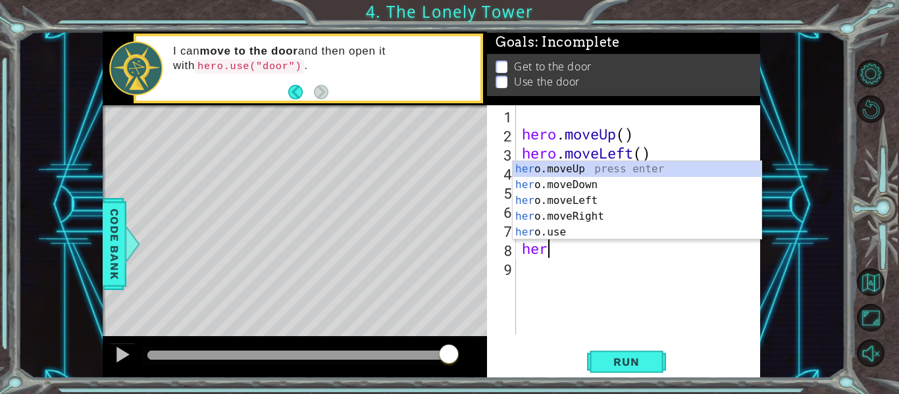
type textarea "h"
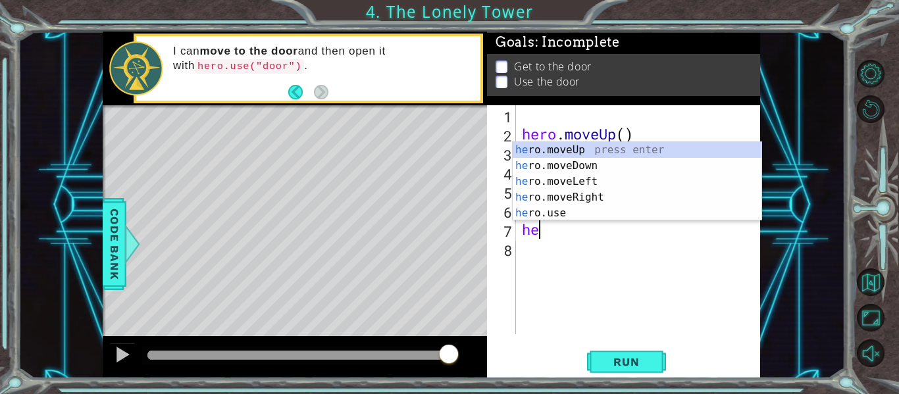
type textarea "h"
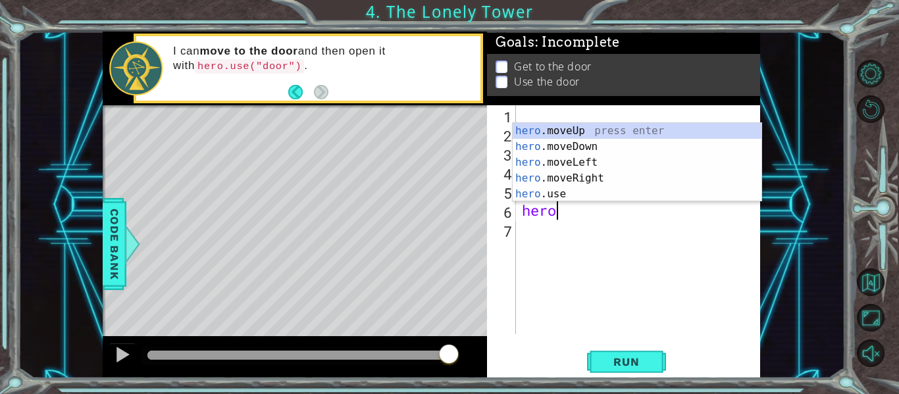
type textarea "h"
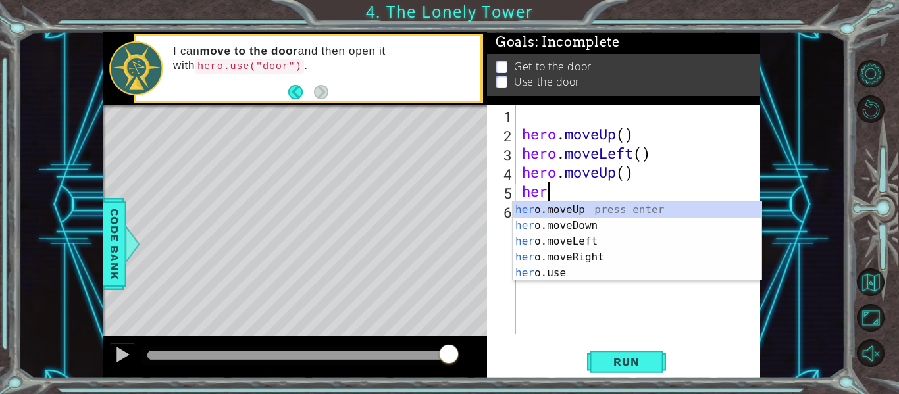
type textarea "h"
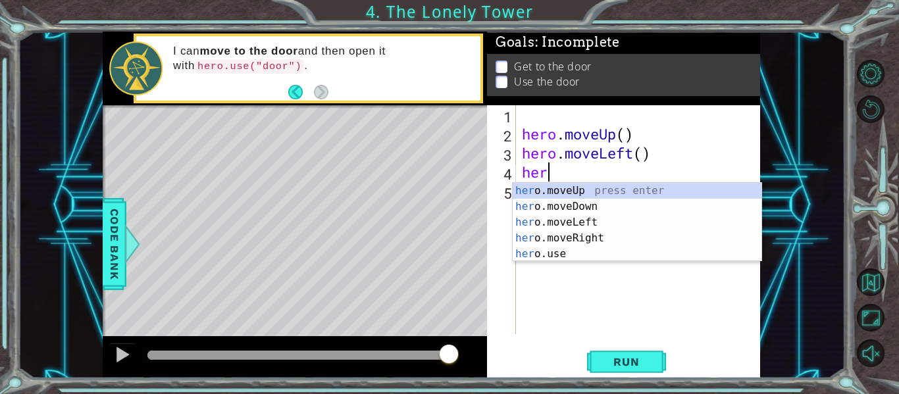
type textarea "h"
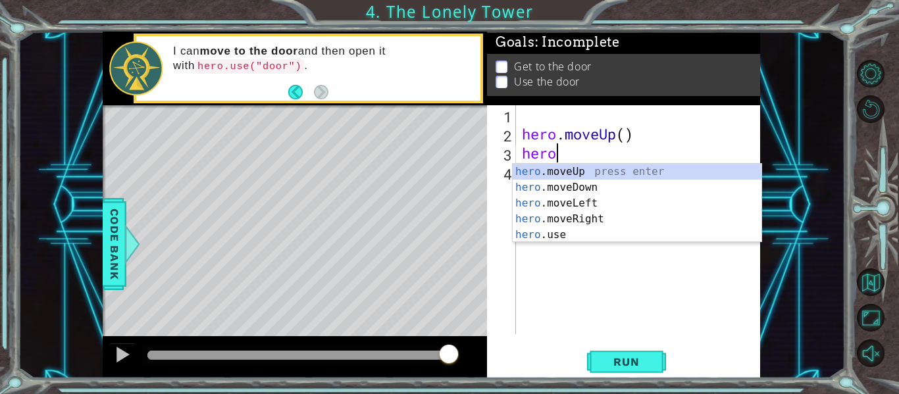
type textarea "h"
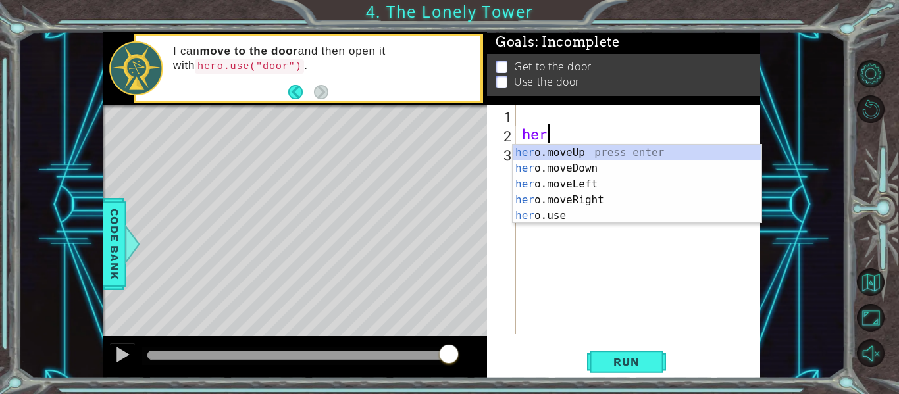
type textarea "h"
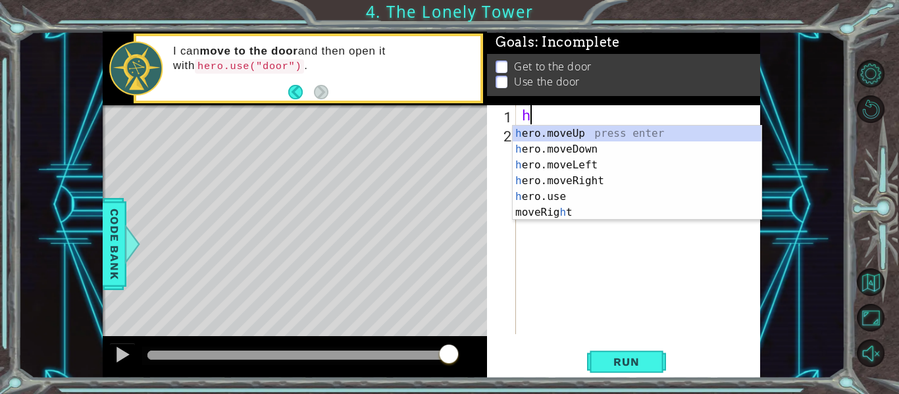
type textarea "hr"
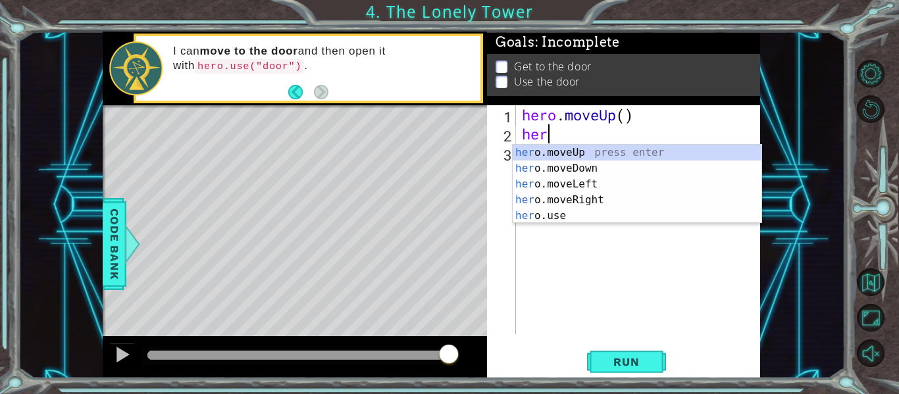
scroll to position [0, 1]
type textarea "hero"
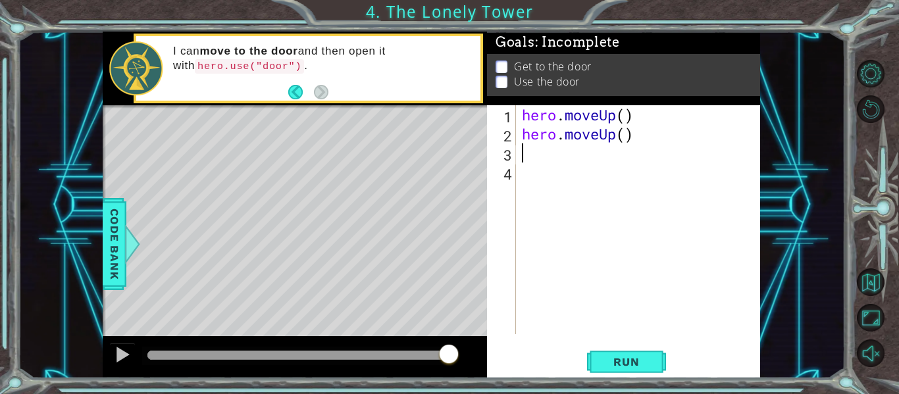
scroll to position [0, 0]
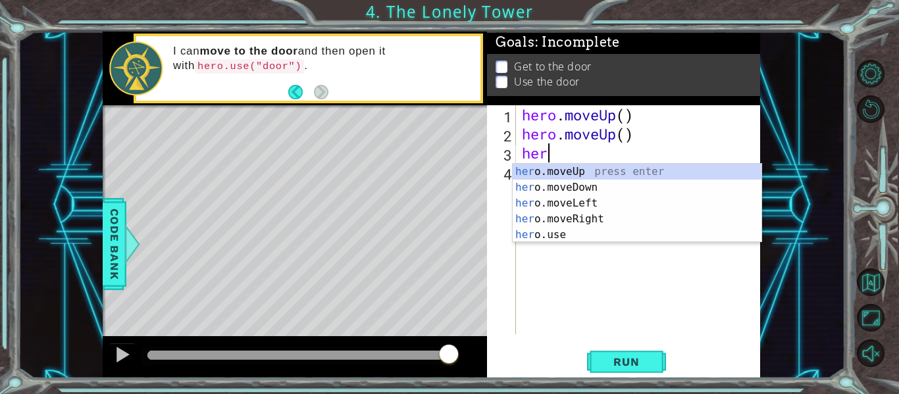
type textarea "hero"
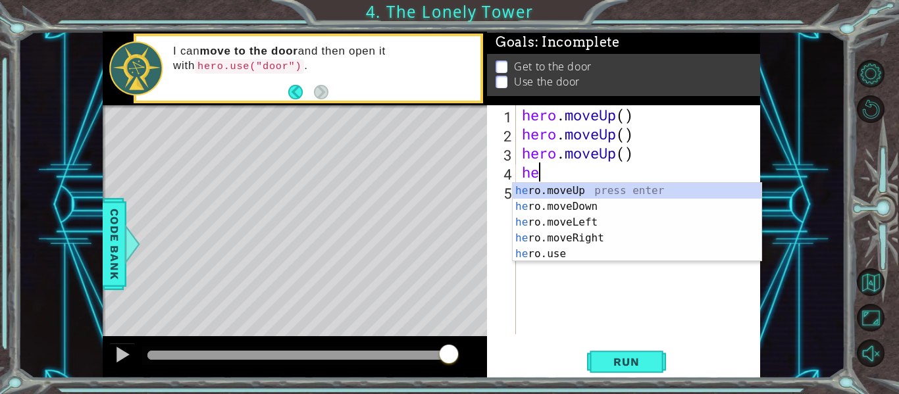
type textarea "hero"
click at [594, 226] on div "hero .moveUp press enter hero .moveDown press enter hero .moveLeft press enter …" at bounding box center [636, 238] width 249 height 111
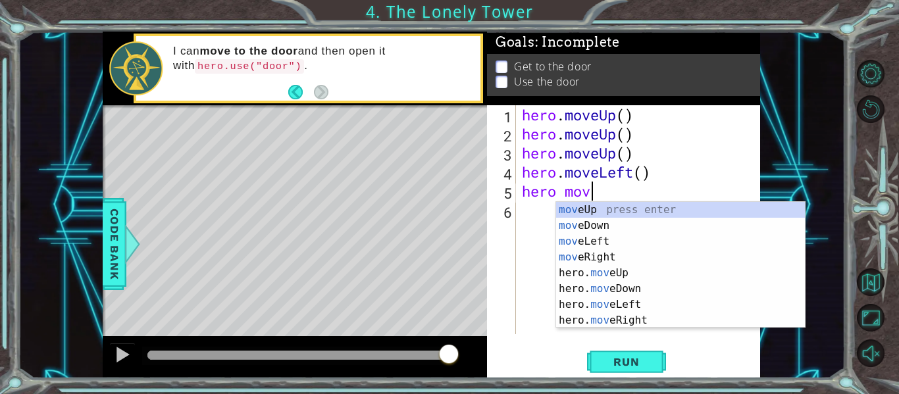
scroll to position [0, 3]
type textarea "hero move"
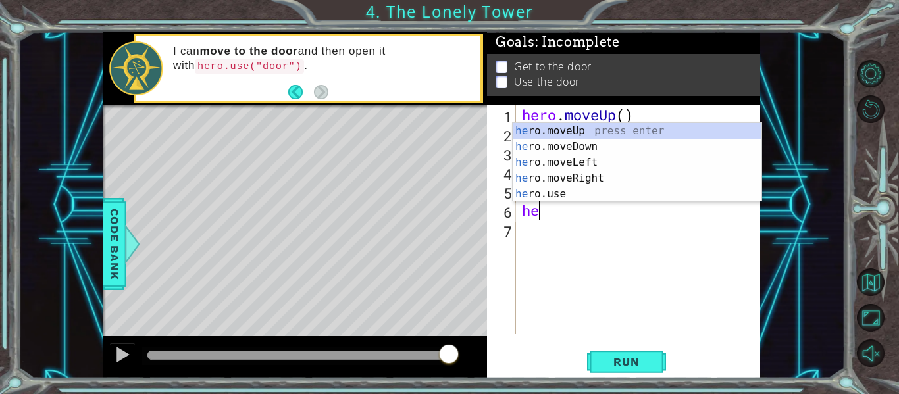
scroll to position [0, 1]
type textarea "hero"
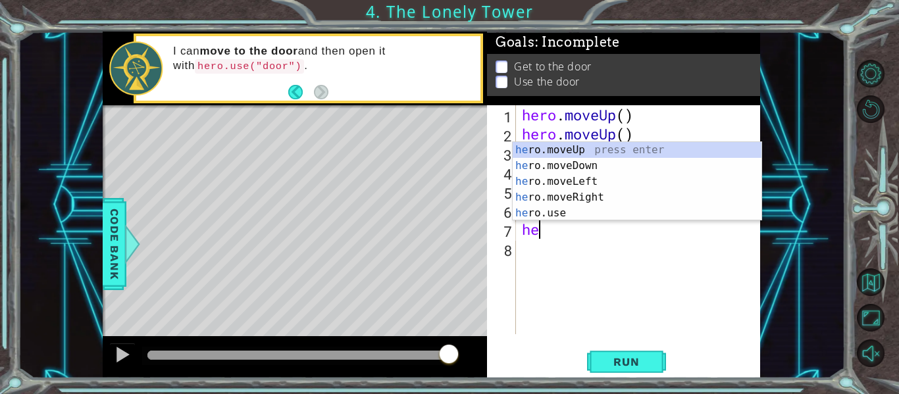
type textarea "hero"
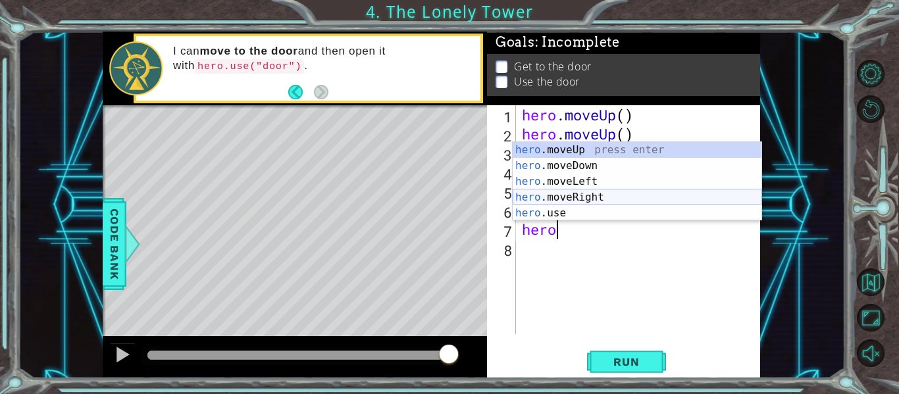
click at [607, 195] on div "hero .moveUp press enter hero .moveDown press enter hero .moveLeft press enter …" at bounding box center [636, 197] width 249 height 111
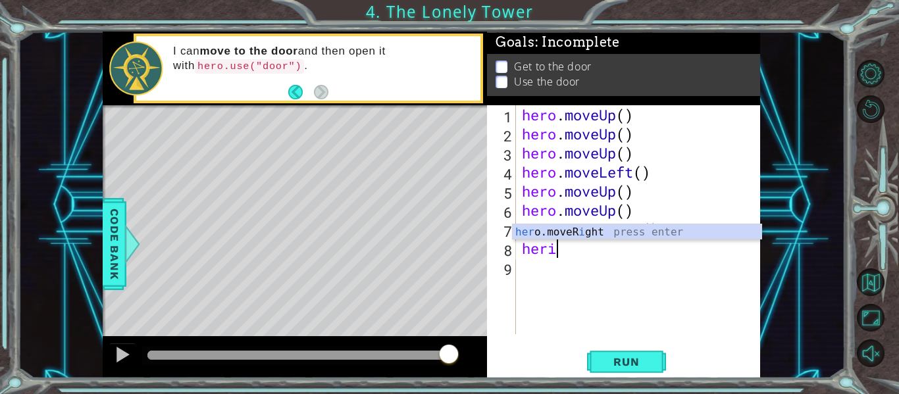
type textarea "her"
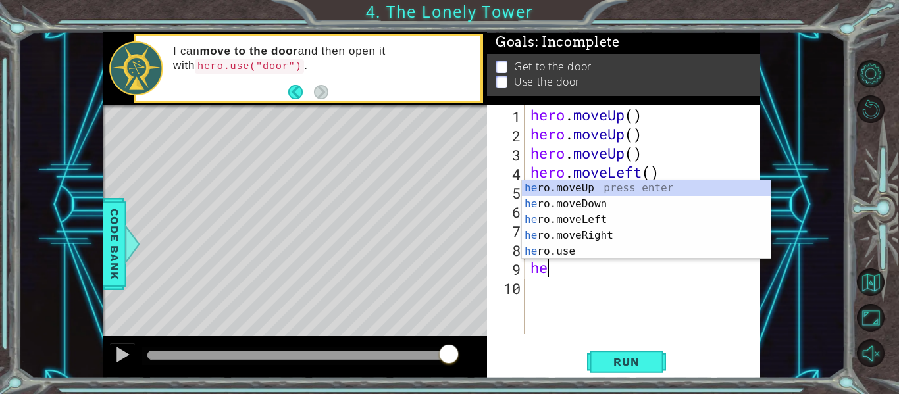
type textarea "hero"
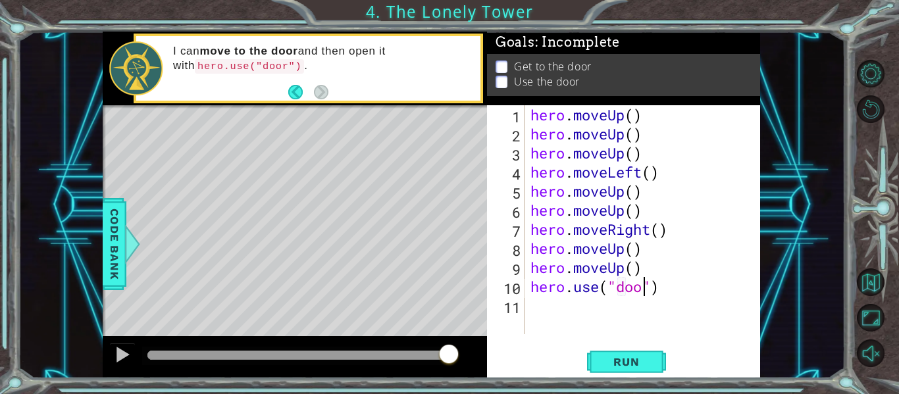
scroll to position [0, 6]
click at [619, 355] on span "Run" at bounding box center [626, 361] width 52 height 13
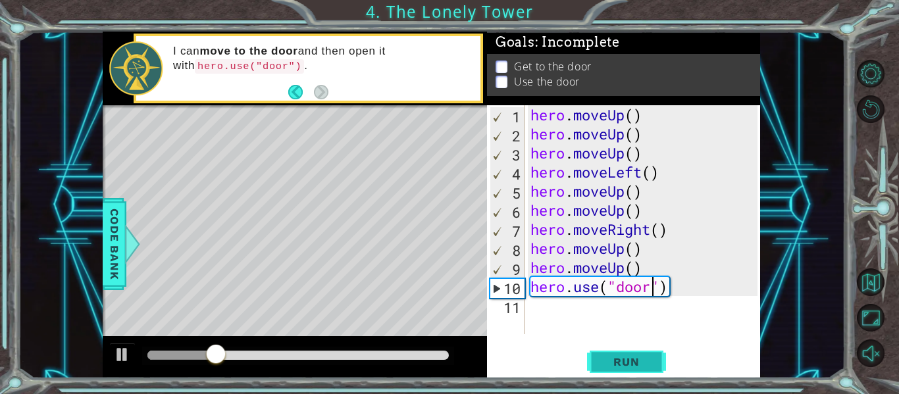
click at [619, 355] on span "Run" at bounding box center [626, 361] width 52 height 13
click at [620, 355] on button "Run" at bounding box center [626, 362] width 79 height 27
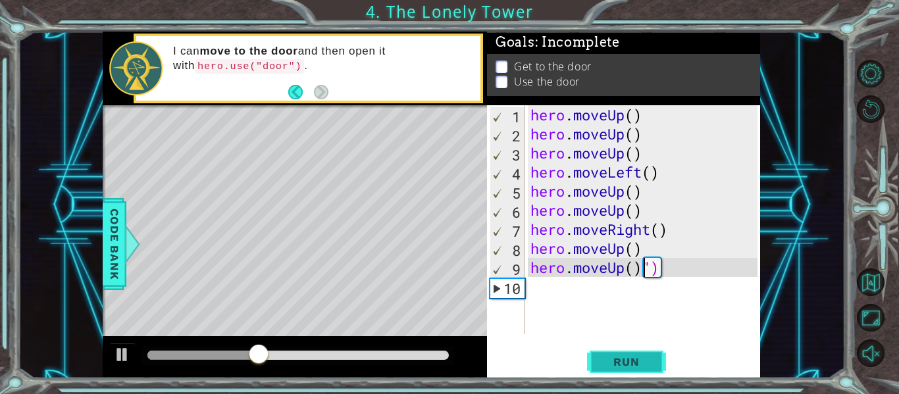
scroll to position [0, 0]
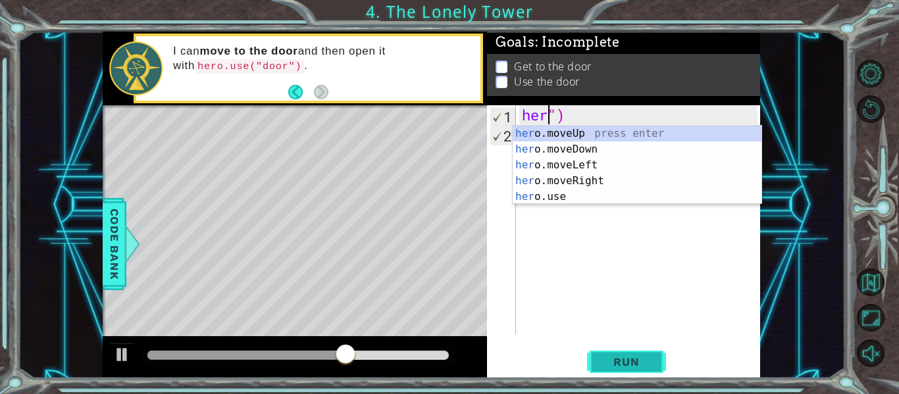
type textarea "")"
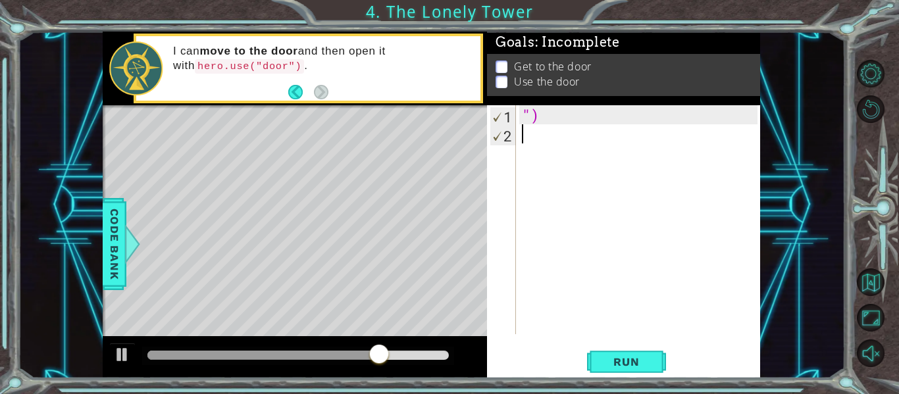
click at [623, 168] on div "")" at bounding box center [641, 238] width 245 height 267
click at [619, 126] on div "")" at bounding box center [641, 238] width 245 height 267
click at [613, 118] on div "")" at bounding box center [641, 238] width 245 height 267
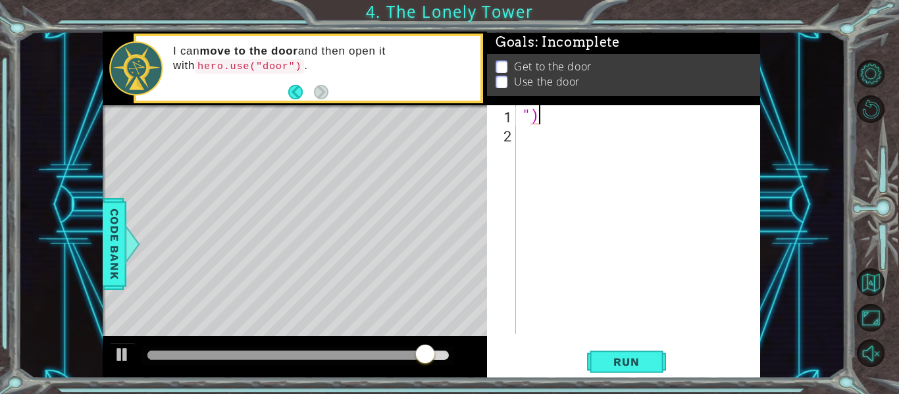
type textarea """
